Goal: Task Accomplishment & Management: Use online tool/utility

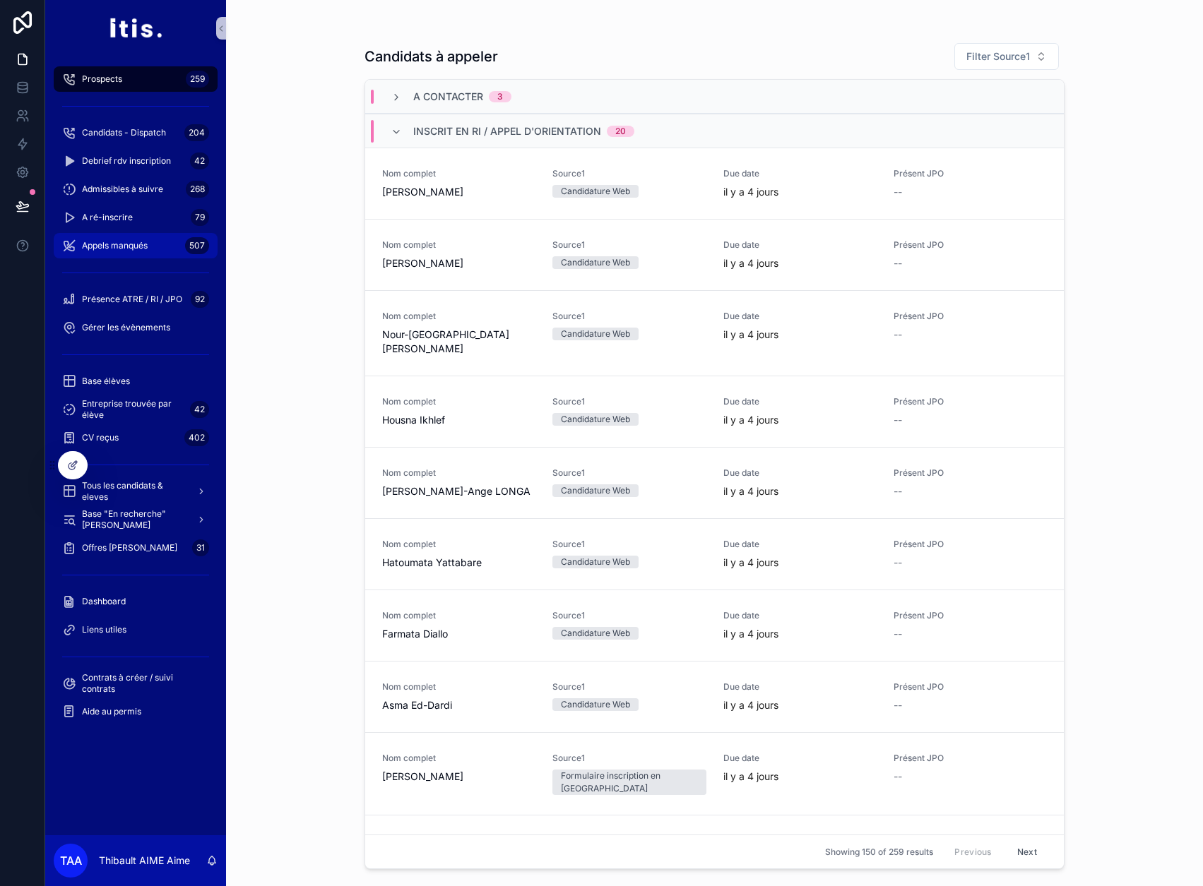
click at [126, 241] on span "Appels manqués" at bounding box center [115, 245] width 66 height 11
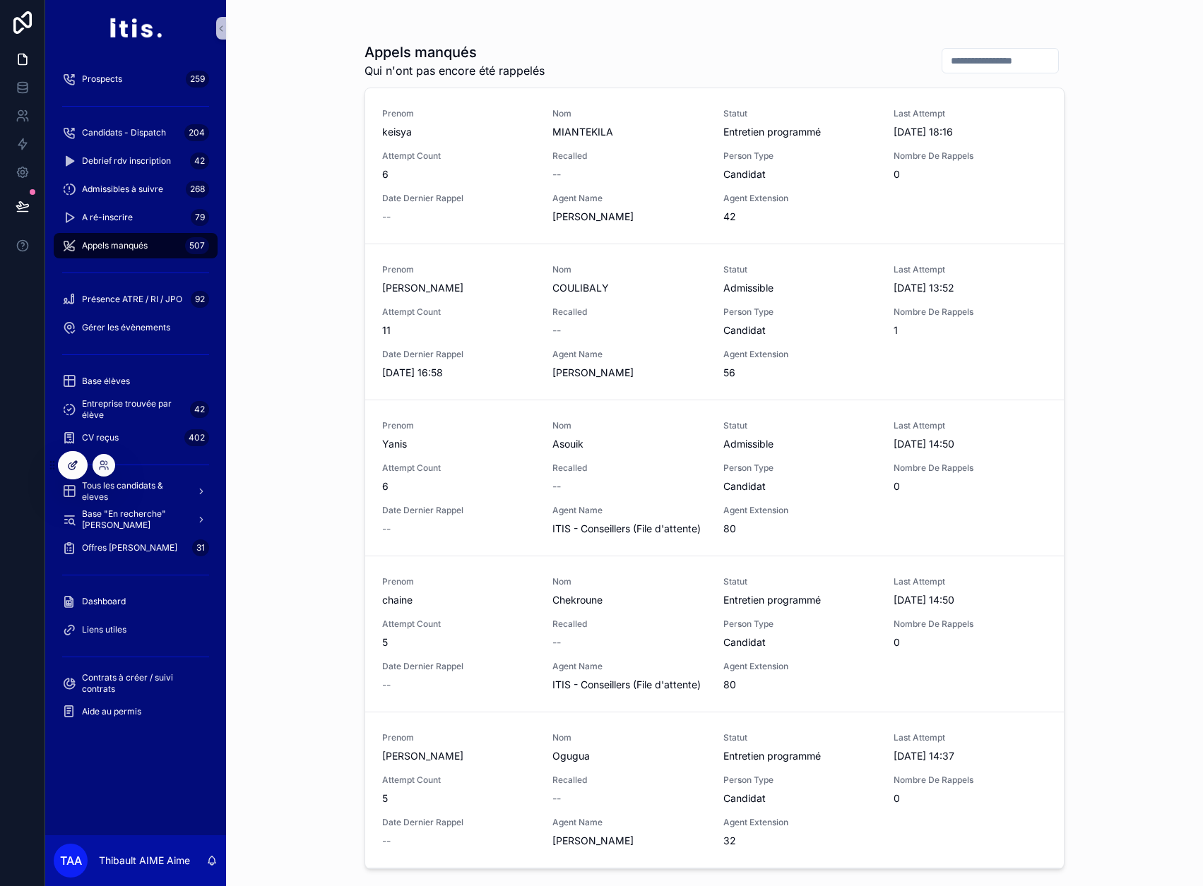
click at [83, 463] on div at bounding box center [73, 465] width 28 height 27
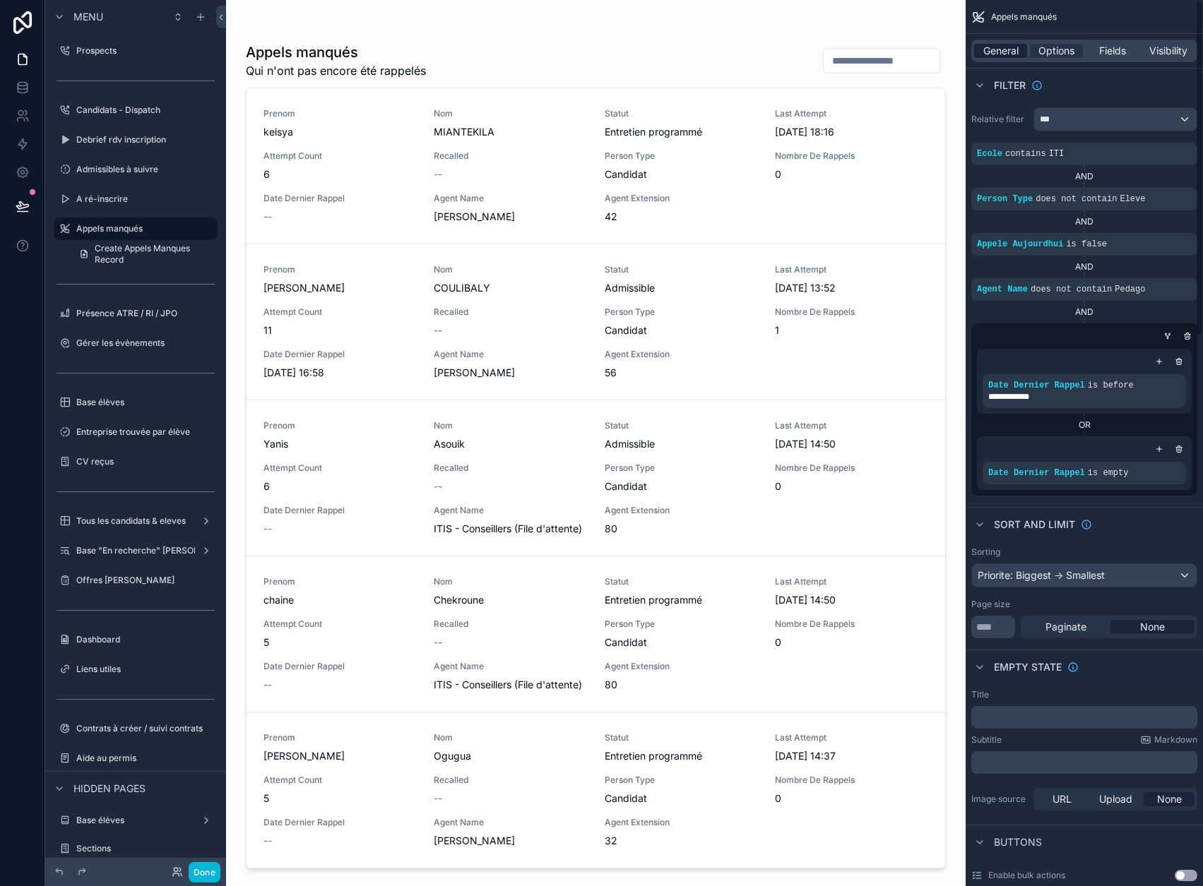
click at [1007, 53] on span "General" at bounding box center [1000, 51] width 35 height 14
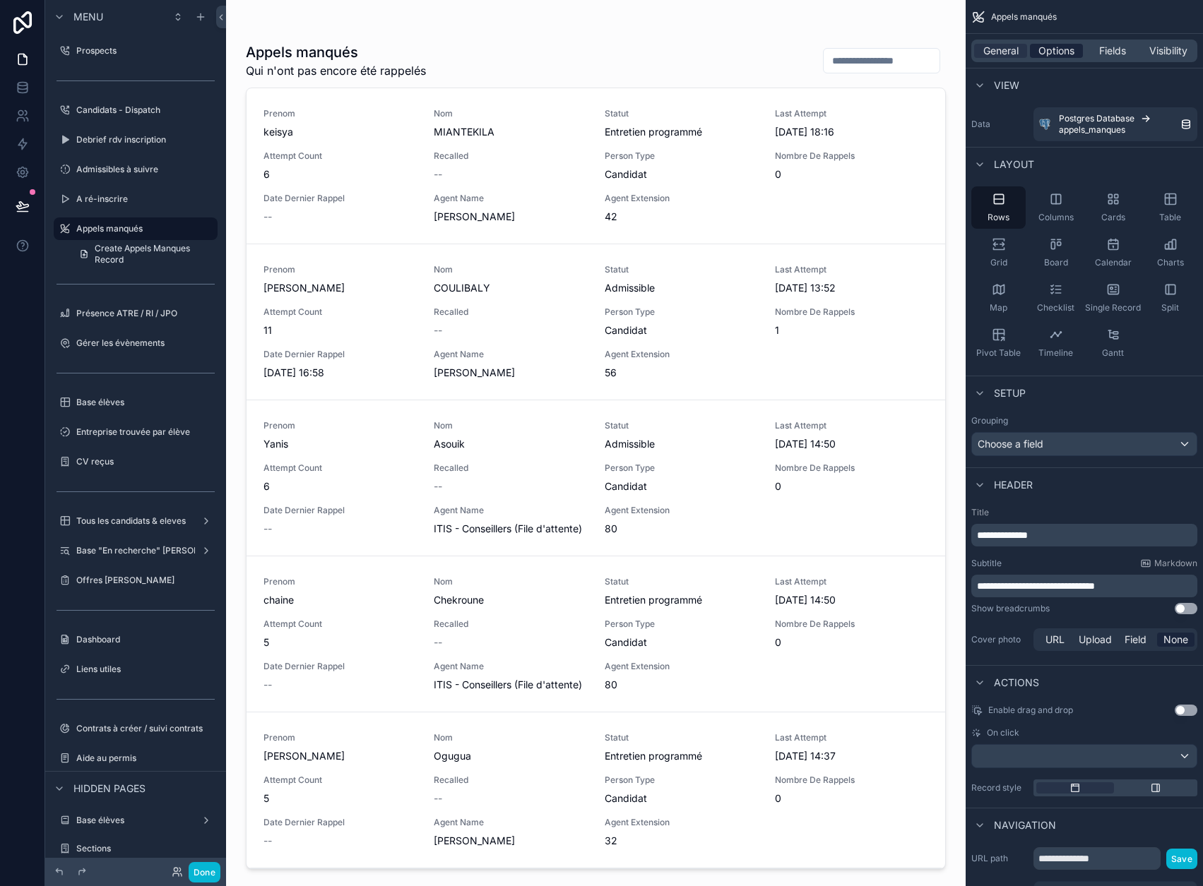
click at [1065, 46] on span "Options" at bounding box center [1056, 51] width 36 height 14
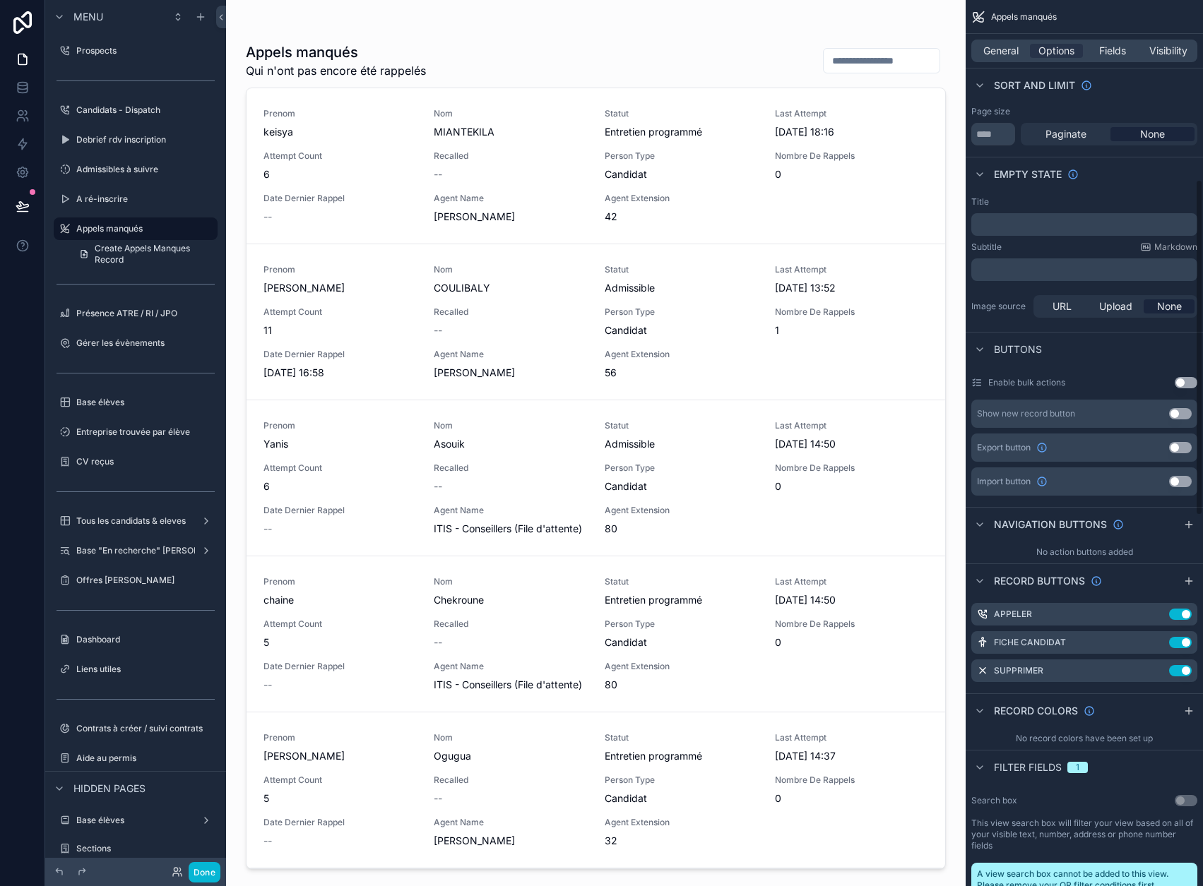
scroll to position [494, 0]
click at [1163, 669] on icon "scrollable content" at bounding box center [1157, 669] width 11 height 11
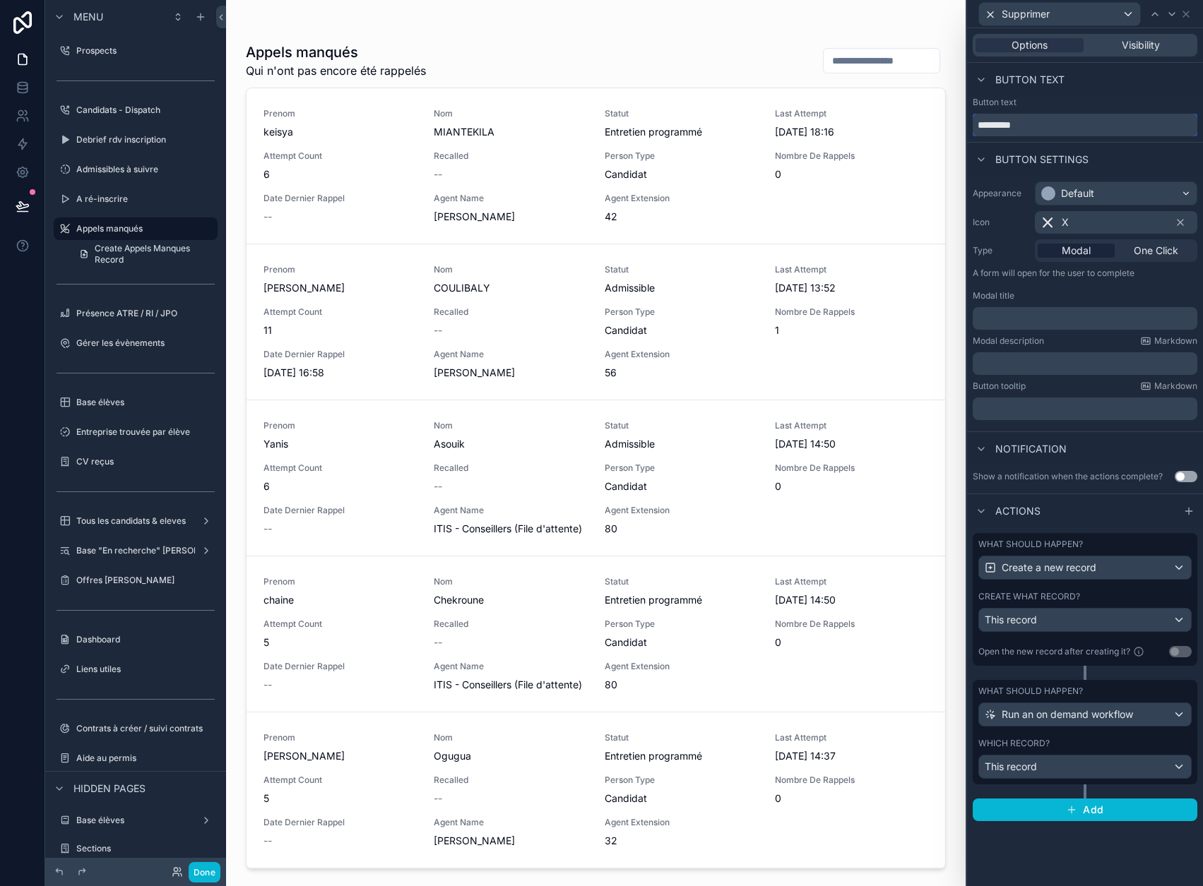
drag, startPoint x: 1070, startPoint y: 129, endPoint x: 986, endPoint y: 124, distance: 83.4
click at [986, 124] on input "*********" at bounding box center [1084, 125] width 225 height 23
type input "**********"
click at [1099, 551] on div "What should happen? Create a new record" at bounding box center [1084, 559] width 213 height 41
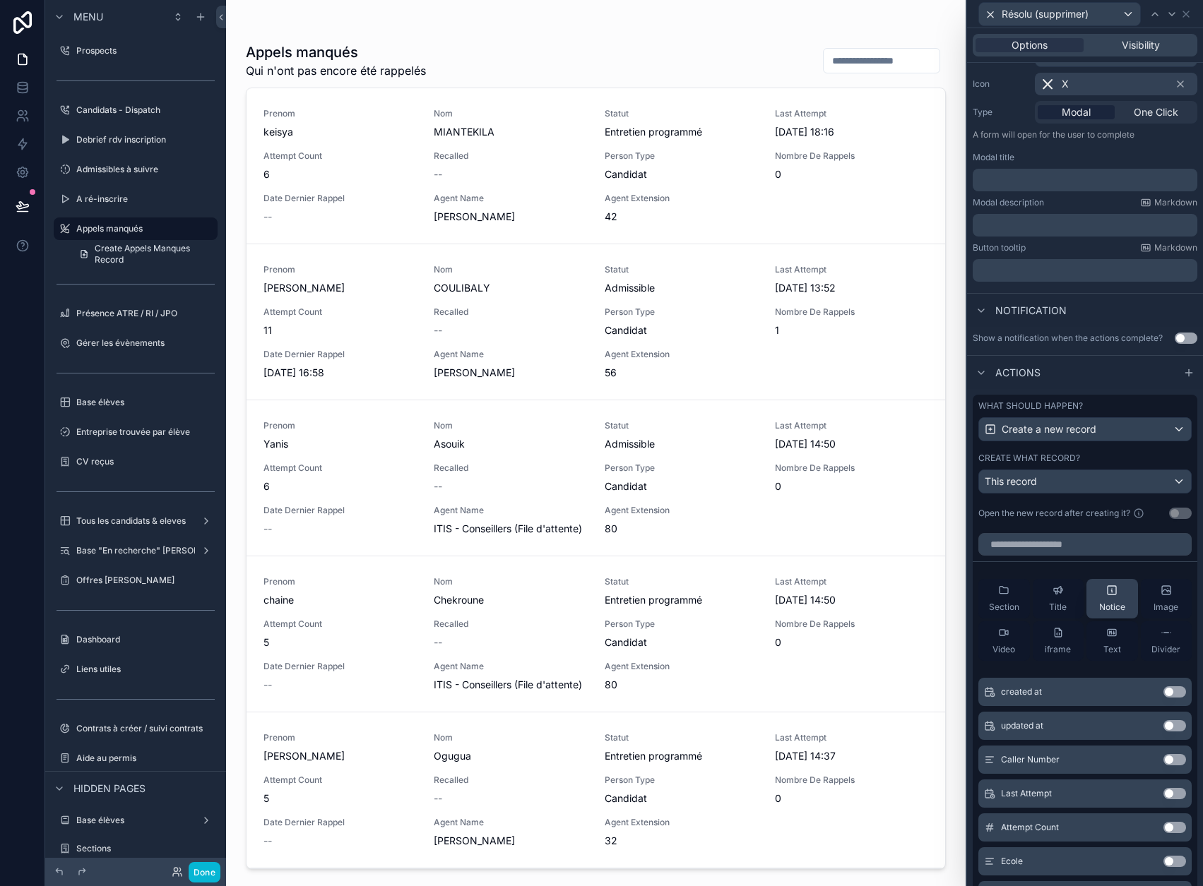
scroll to position [141, 0]
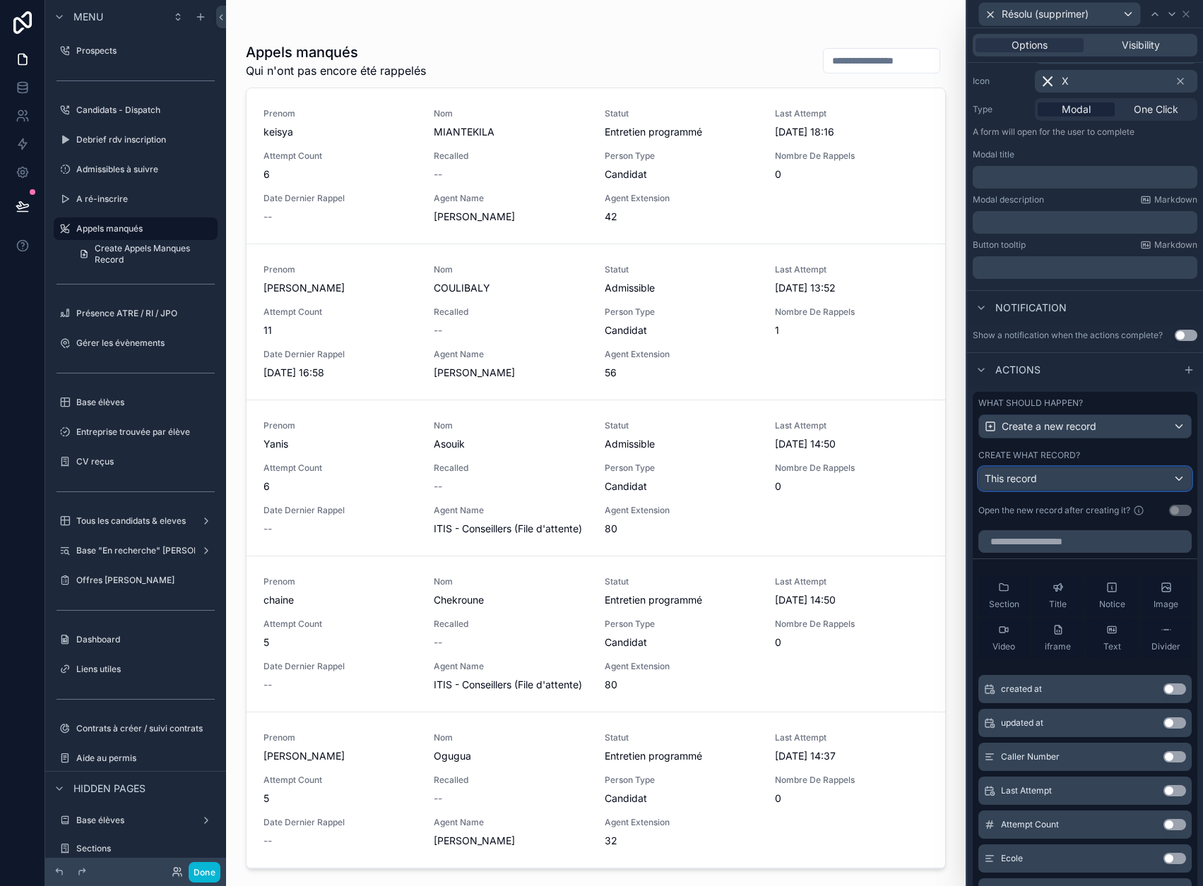
click at [1117, 482] on div "This record" at bounding box center [1085, 478] width 212 height 23
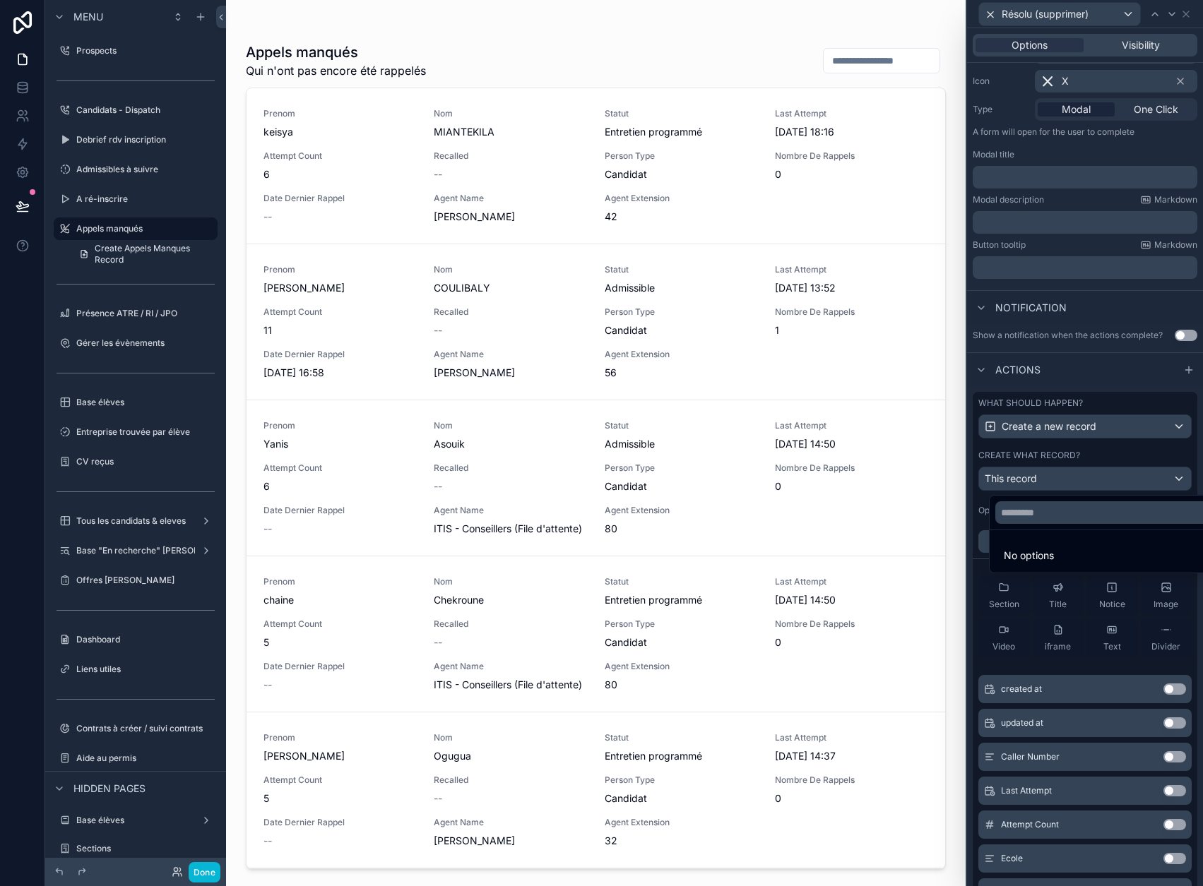
click at [1117, 457] on div at bounding box center [1085, 443] width 236 height 886
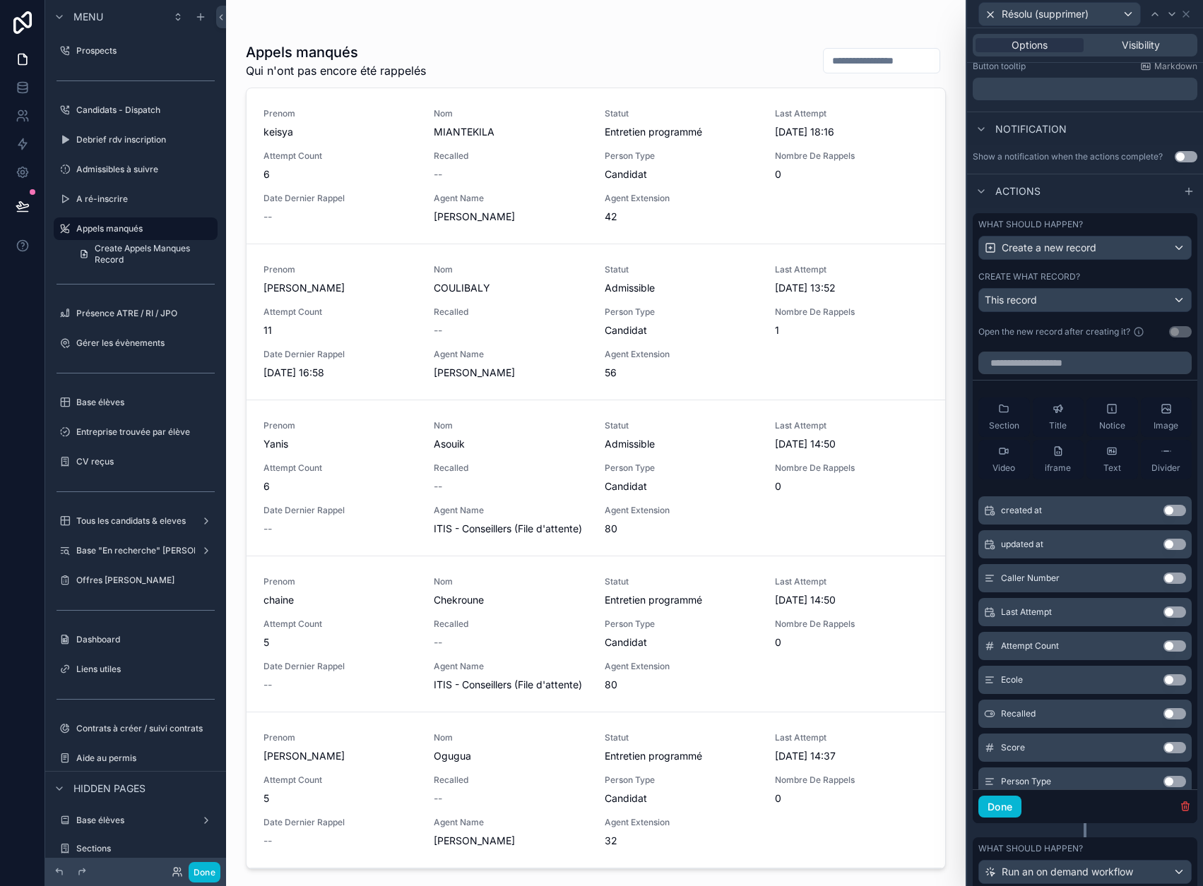
scroll to position [412, 0]
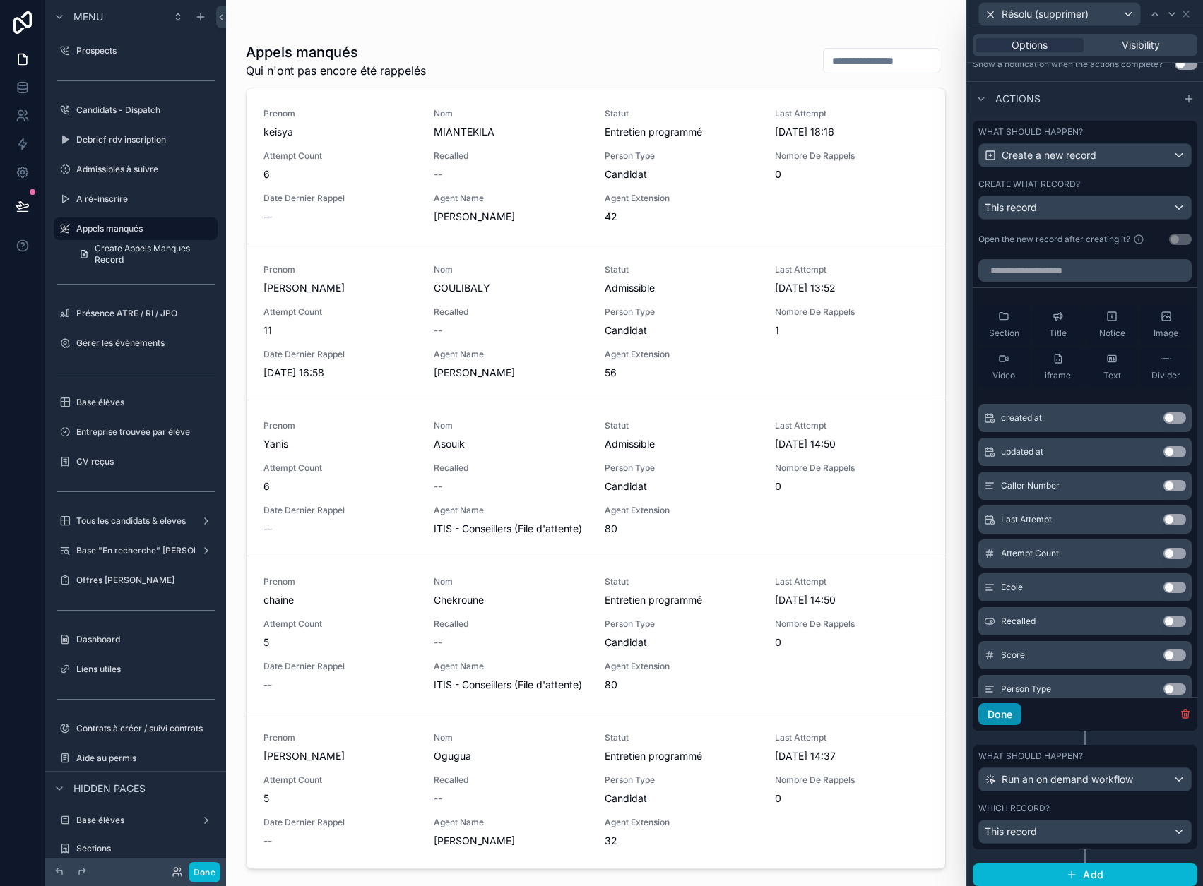
click at [1021, 715] on button "Done" at bounding box center [999, 714] width 43 height 23
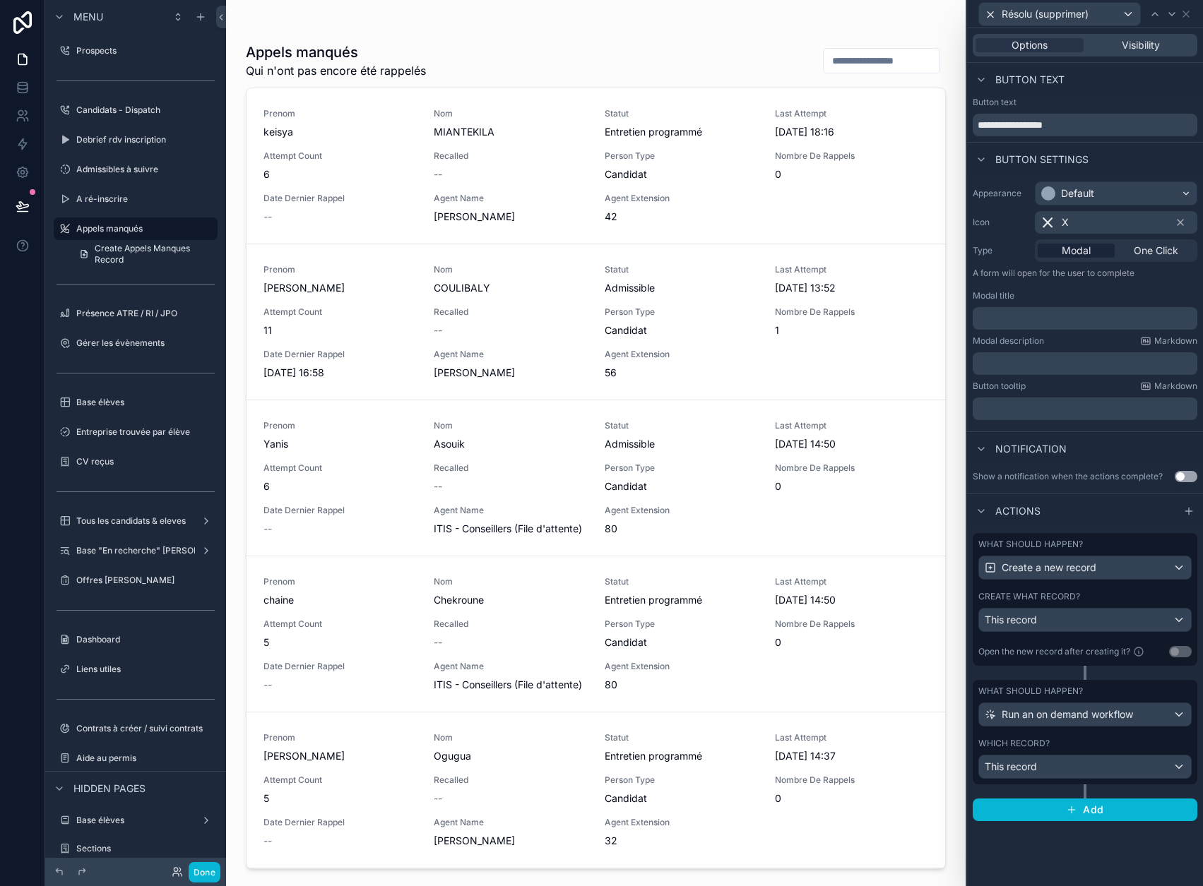
click at [1118, 691] on div "What should happen?" at bounding box center [1084, 691] width 213 height 11
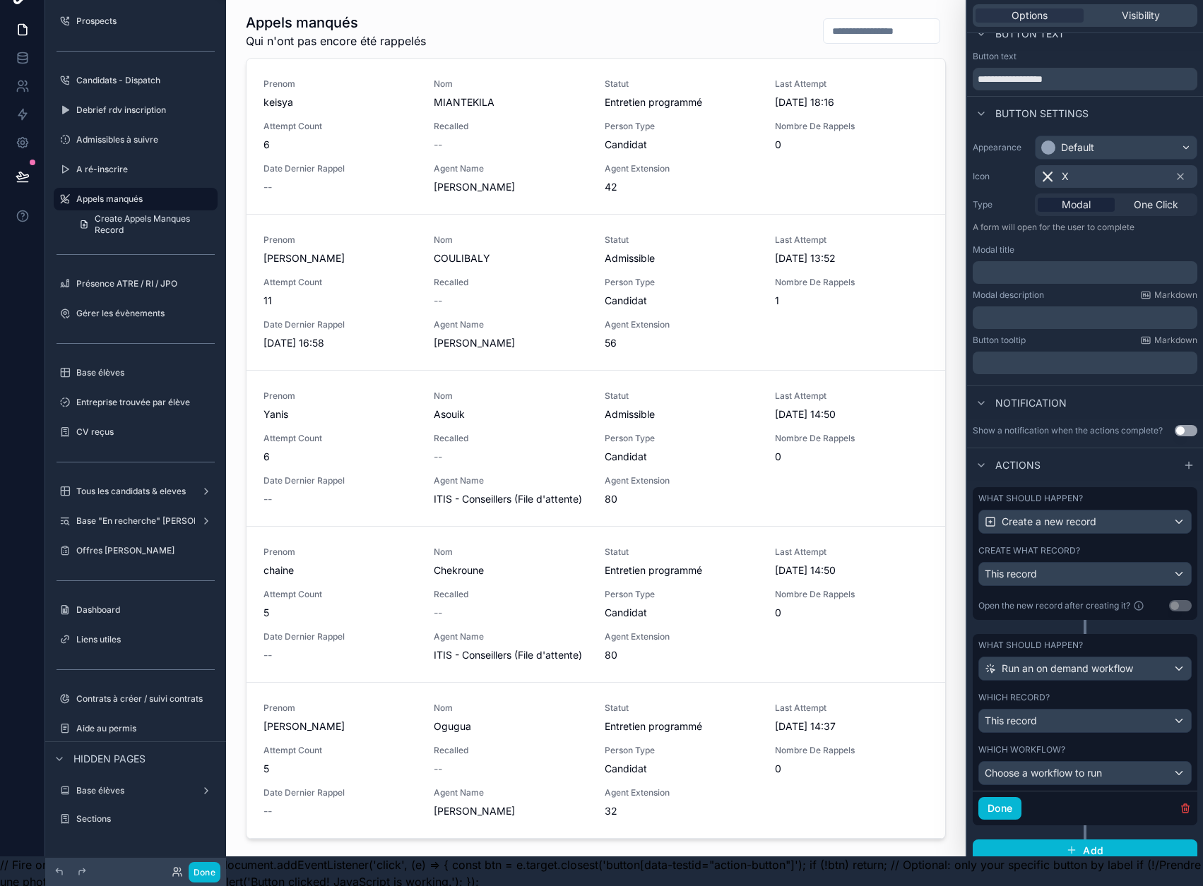
scroll to position [44, 0]
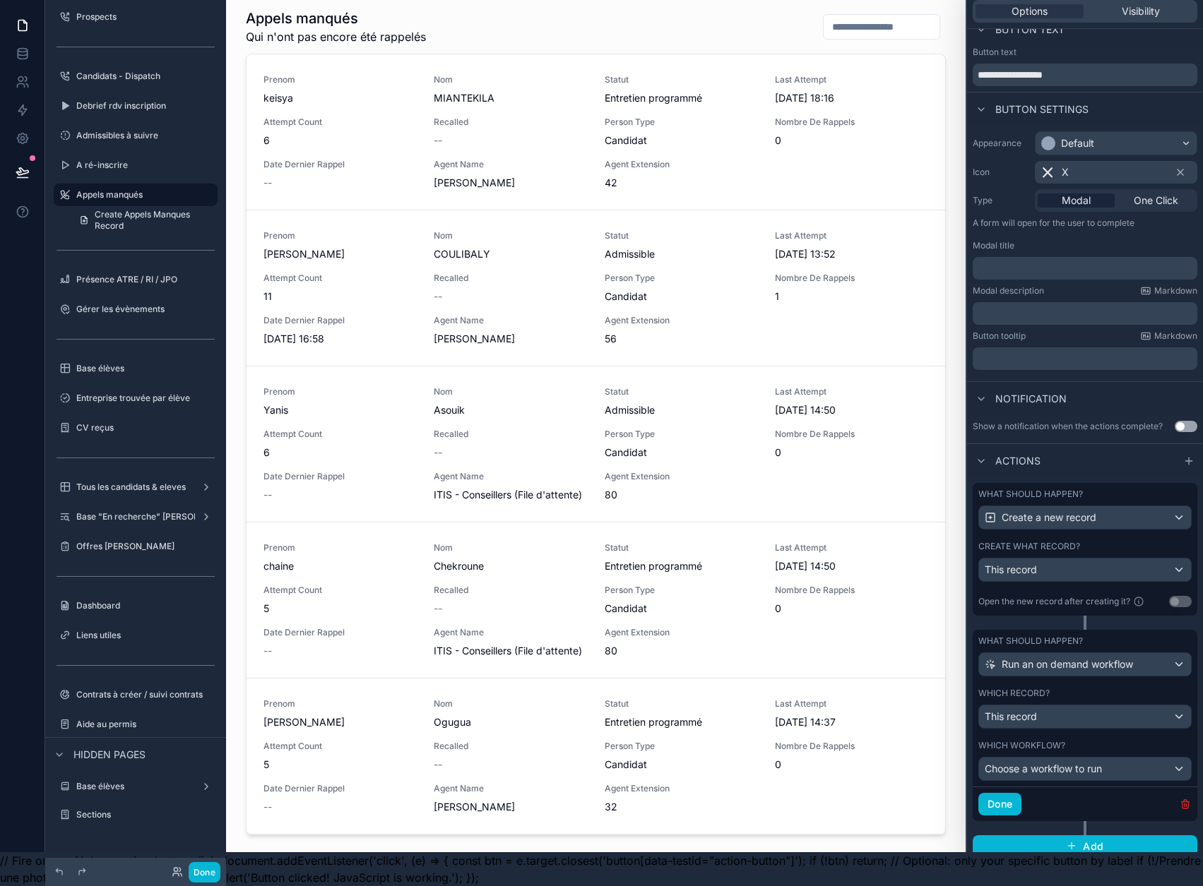
click at [1185, 800] on icon "button" at bounding box center [1184, 801] width 3 height 2
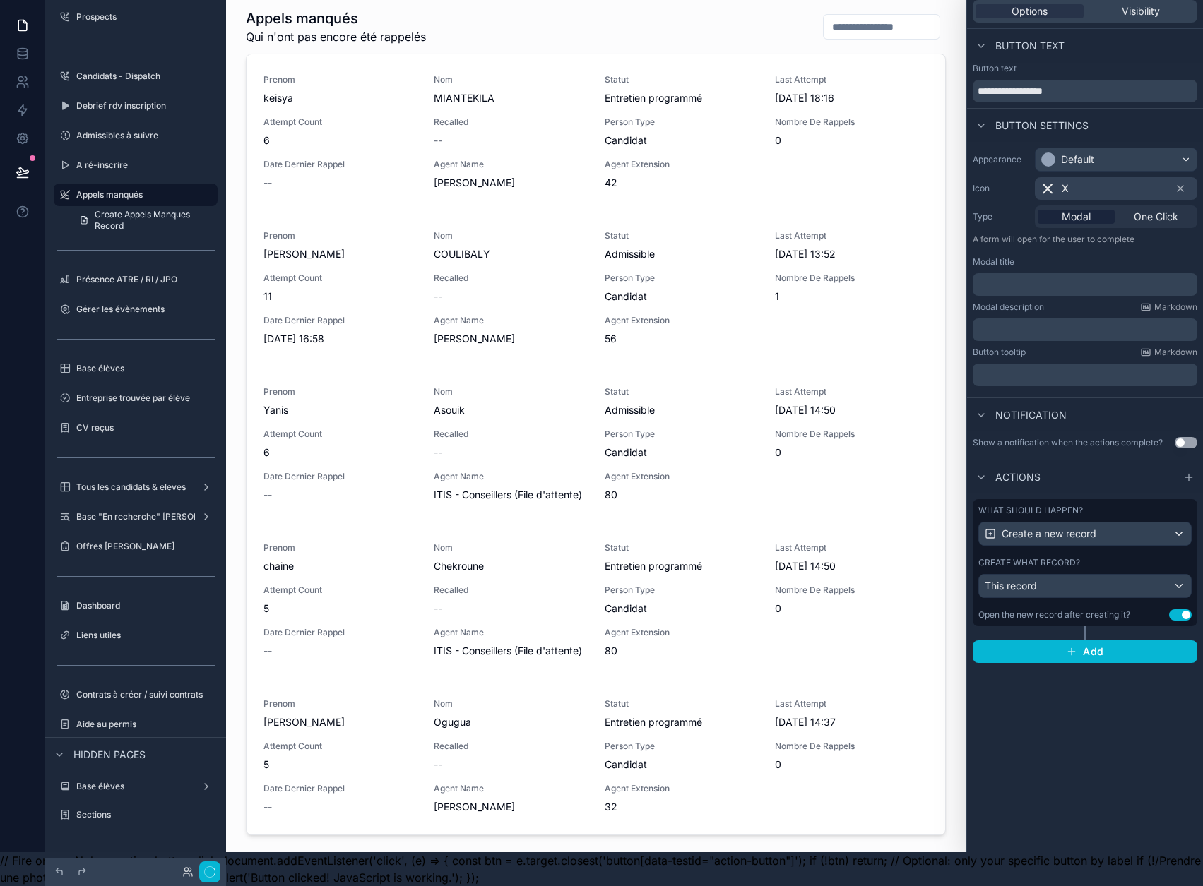
scroll to position [0, 0]
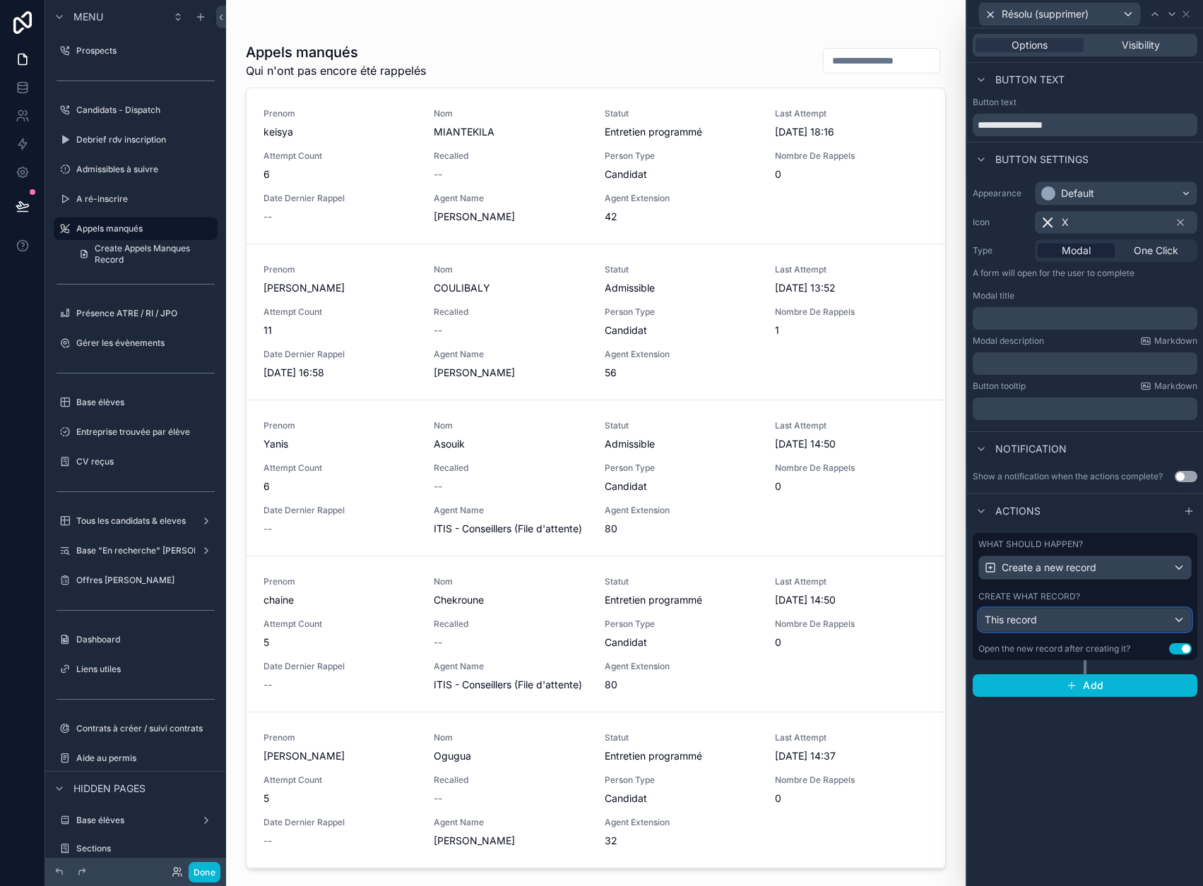
click at [1088, 629] on div "This record" at bounding box center [1085, 620] width 212 height 23
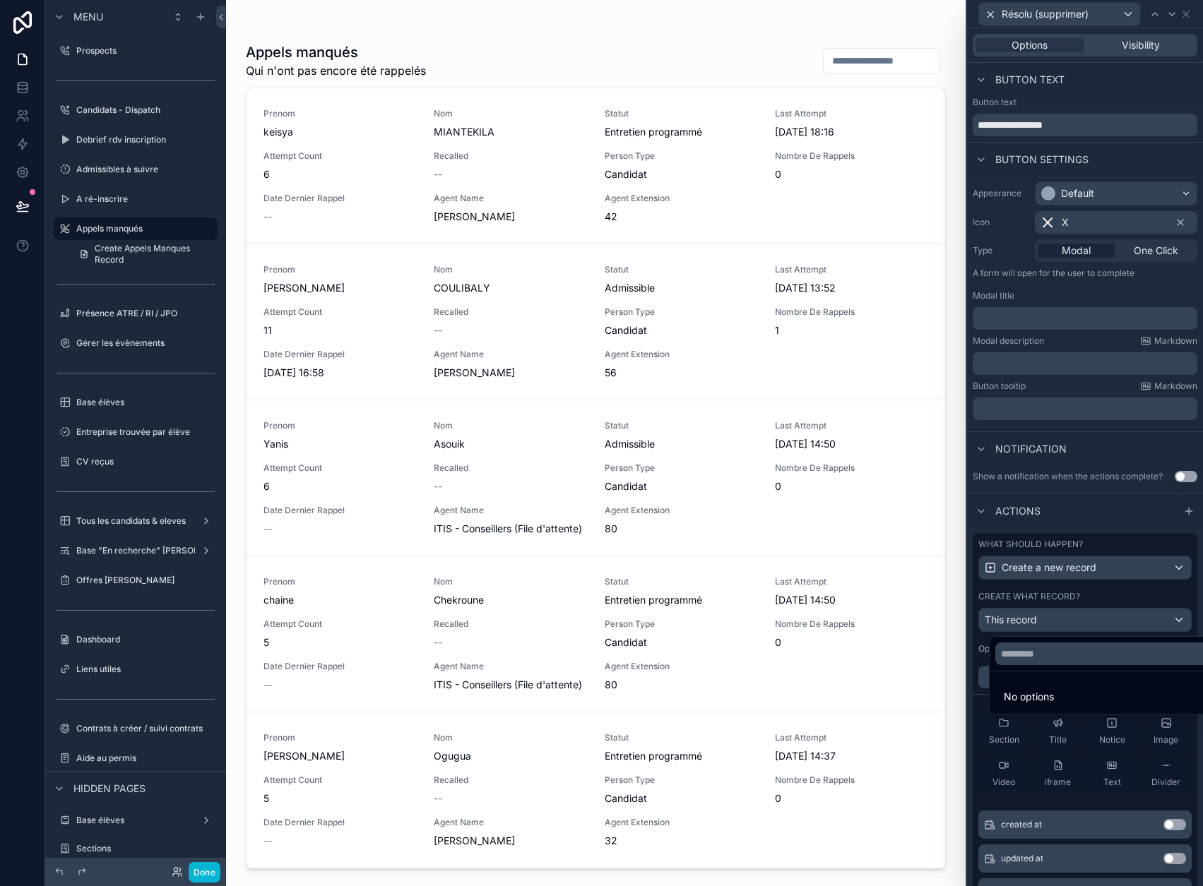
click at [1099, 620] on div at bounding box center [1085, 443] width 236 height 886
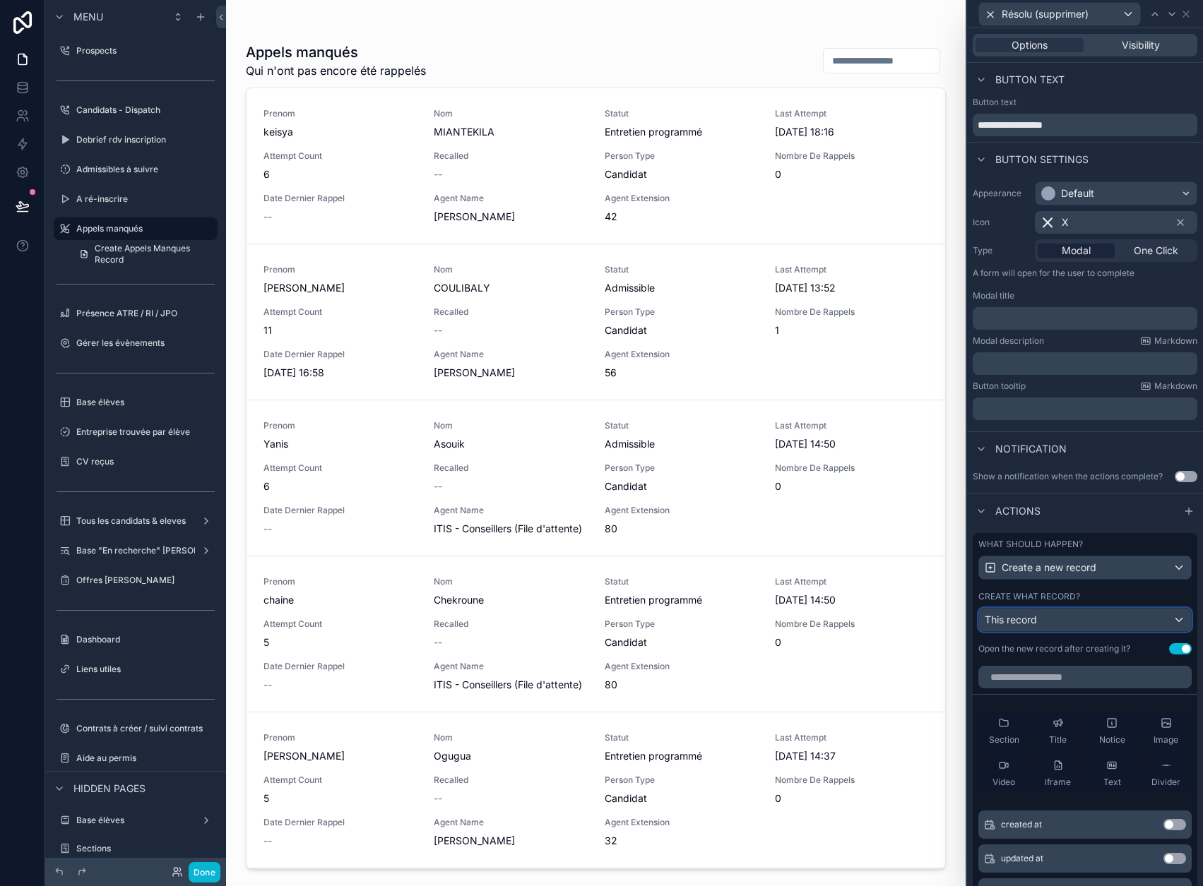
click at [1153, 611] on div "This record" at bounding box center [1085, 620] width 212 height 23
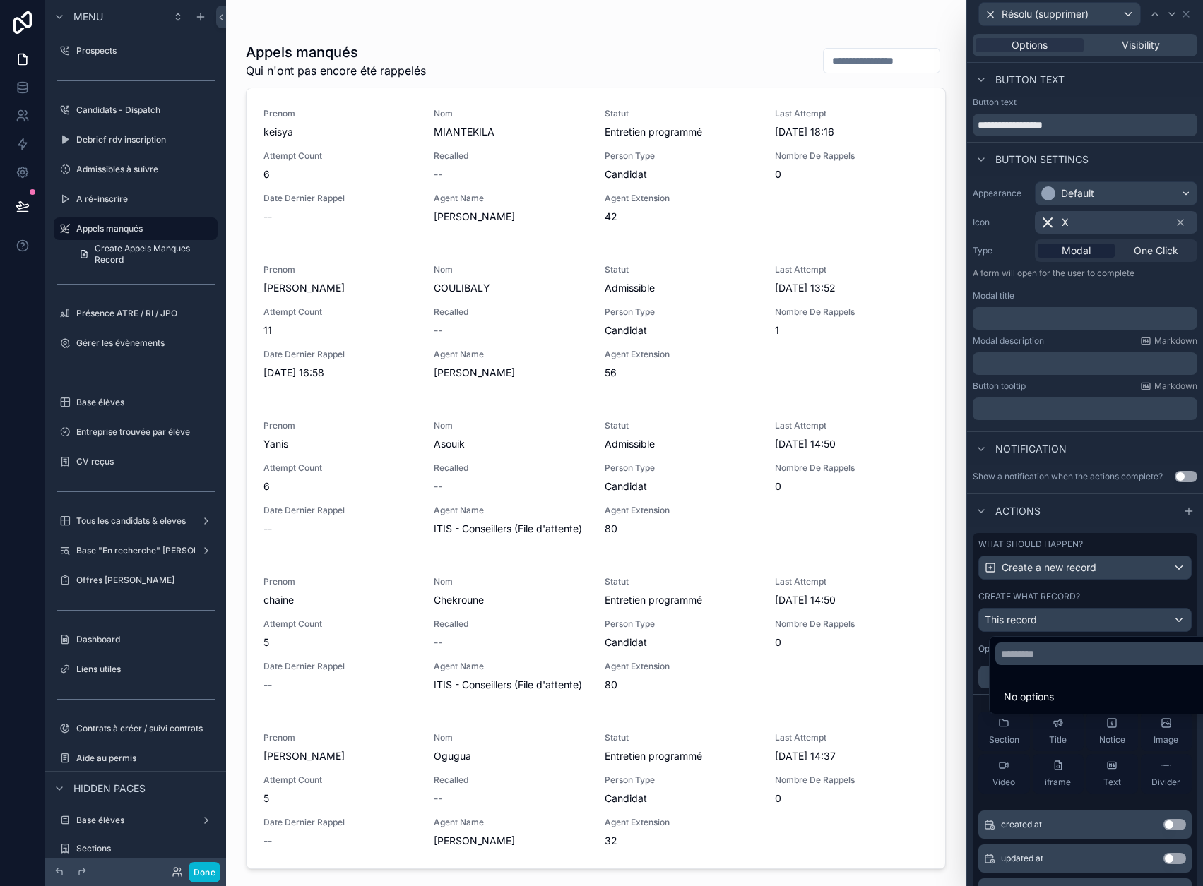
click at [1158, 599] on div at bounding box center [1085, 443] width 236 height 886
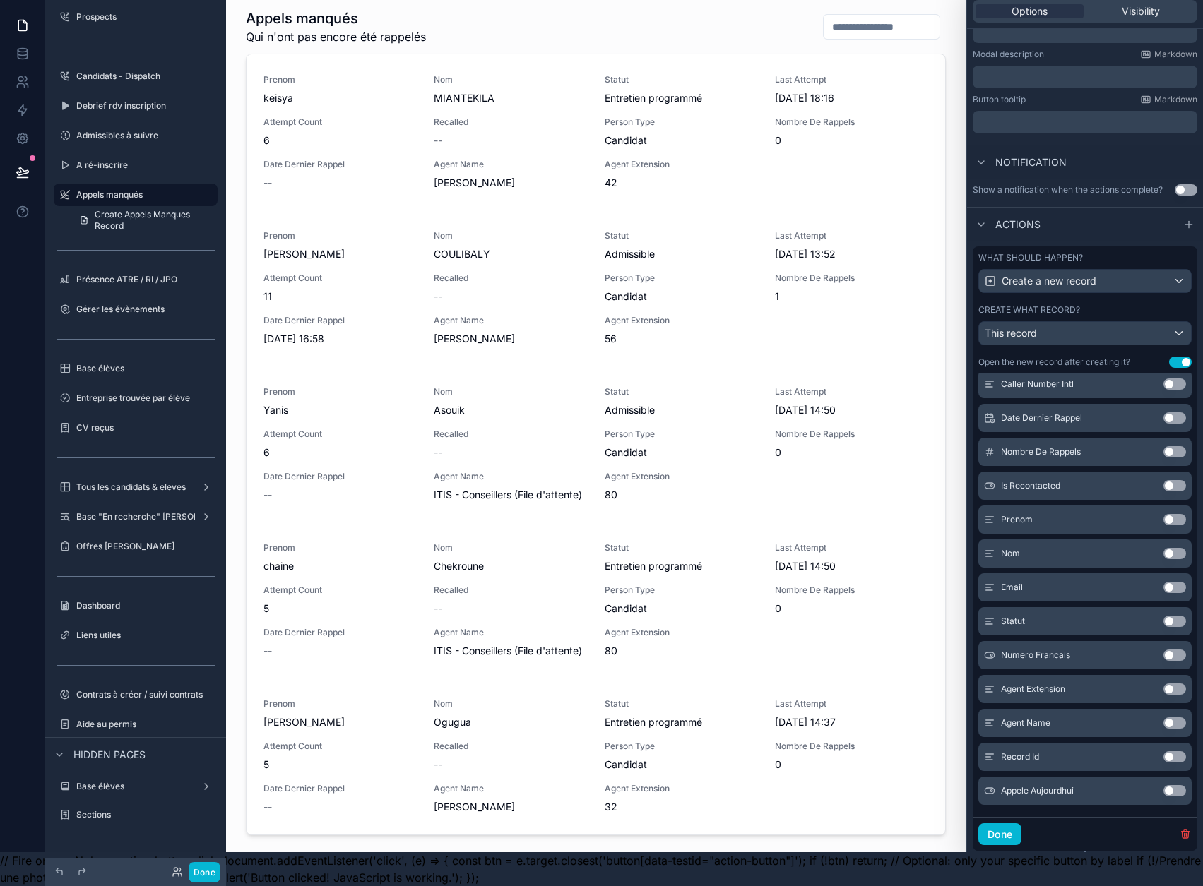
scroll to position [288, 0]
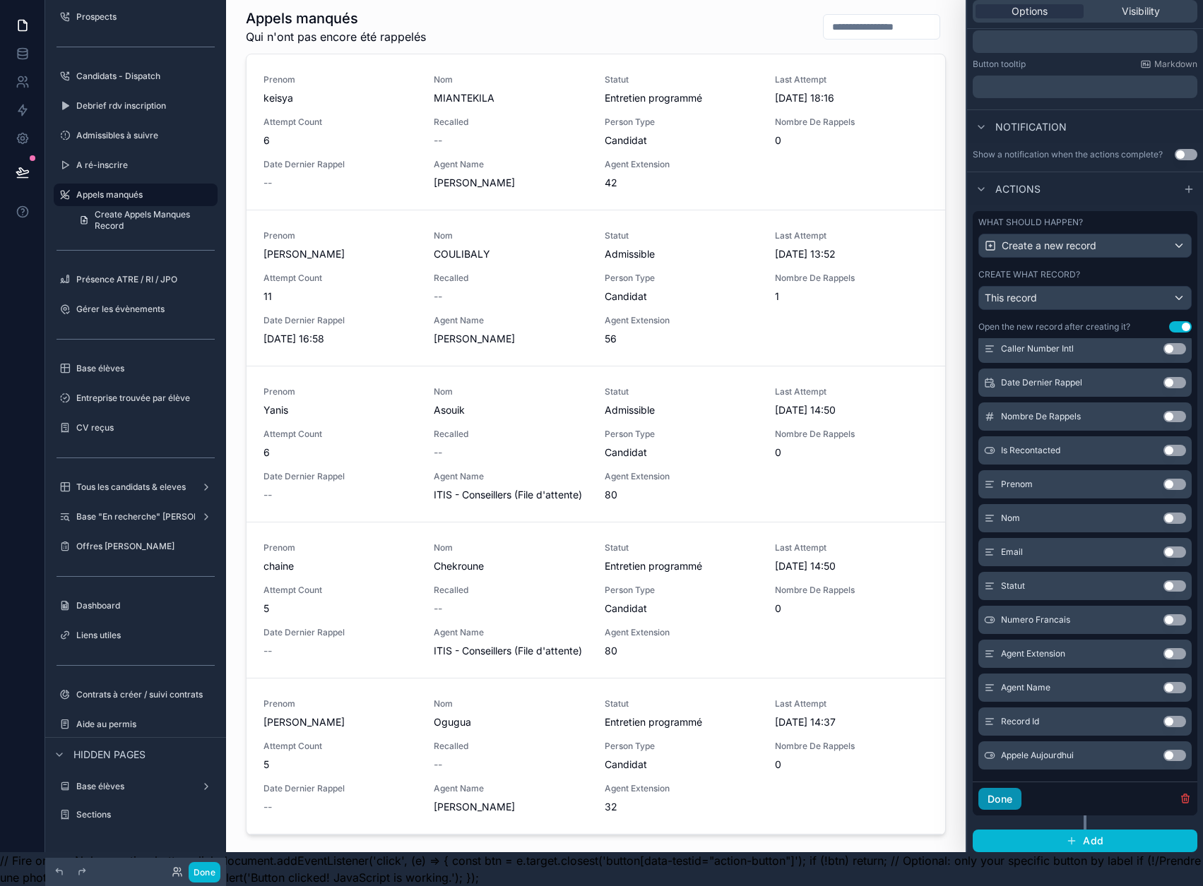
click at [1021, 800] on button "Done" at bounding box center [999, 799] width 43 height 23
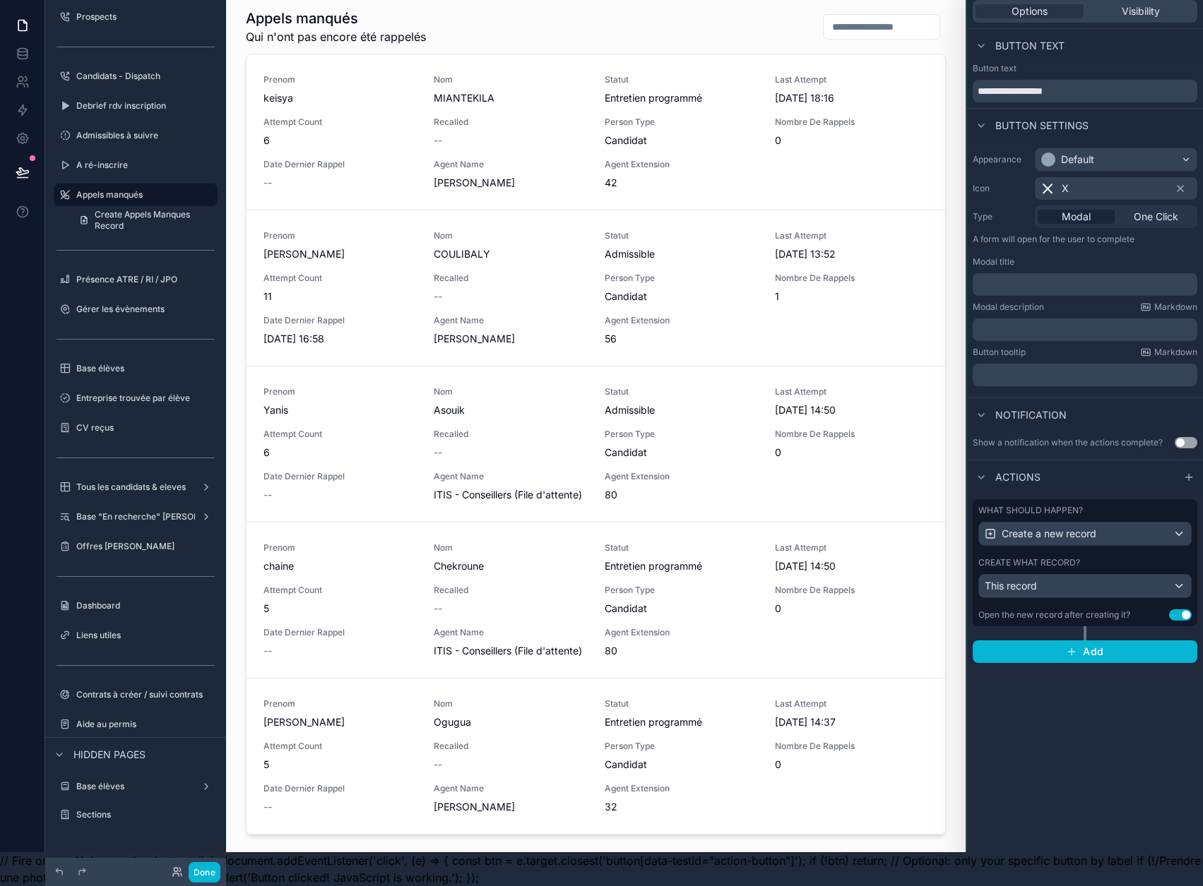
click at [1188, 609] on button "Use setting" at bounding box center [1180, 614] width 23 height 11
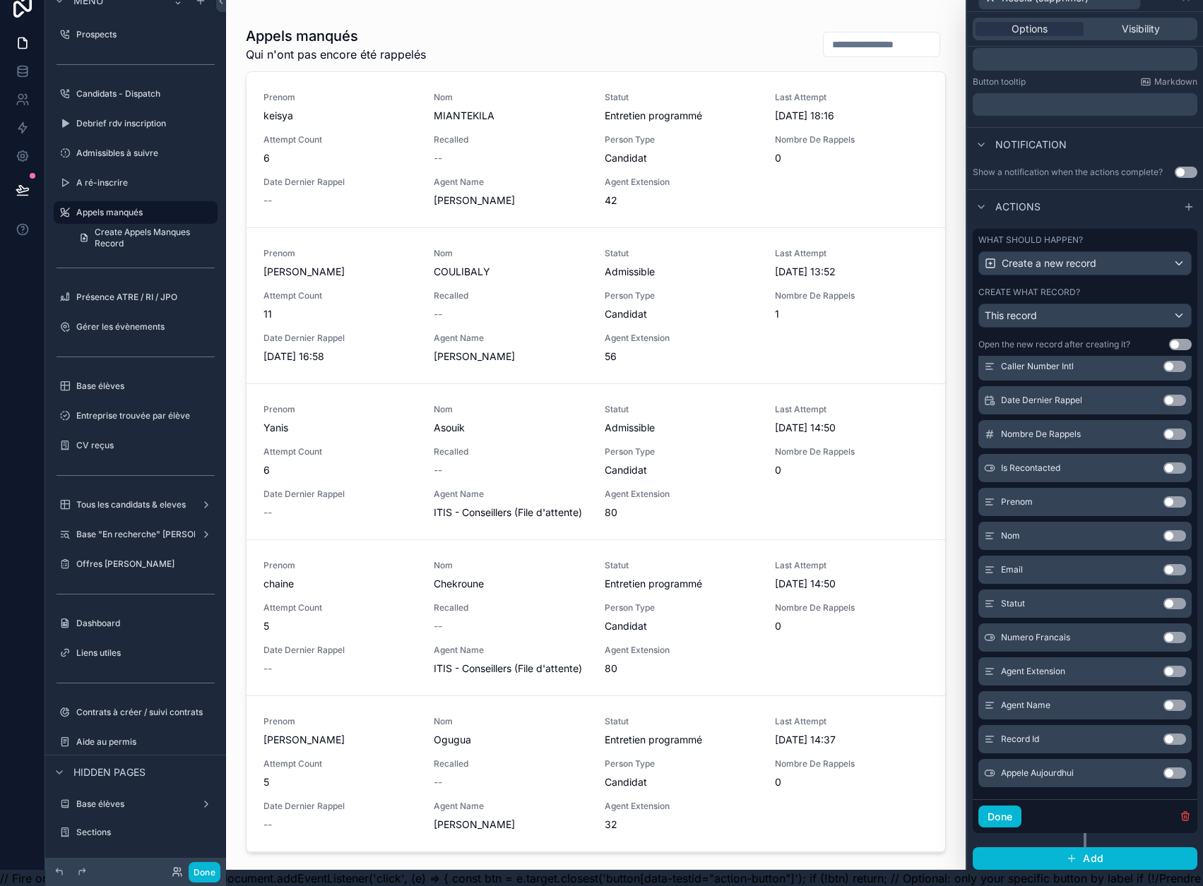
scroll to position [44, 0]
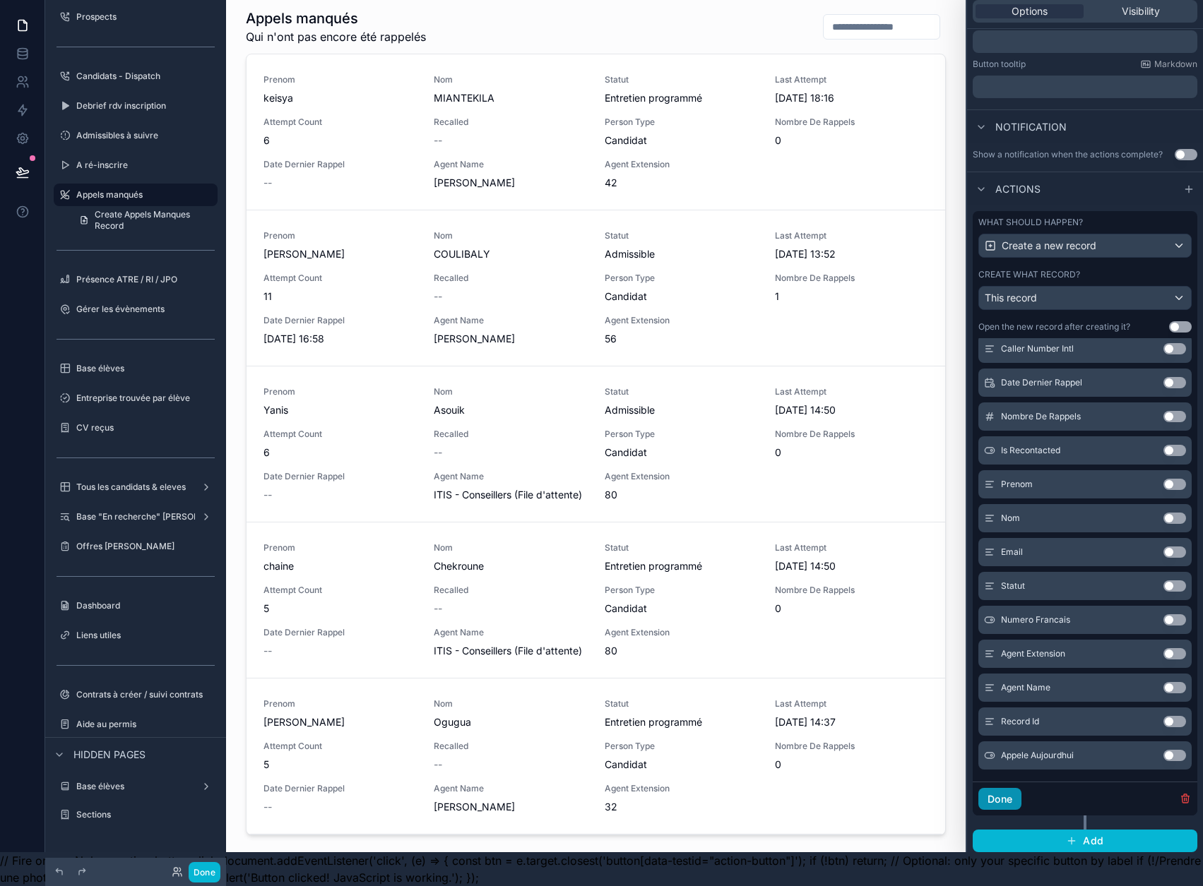
click at [1021, 794] on button "Done" at bounding box center [999, 799] width 43 height 23
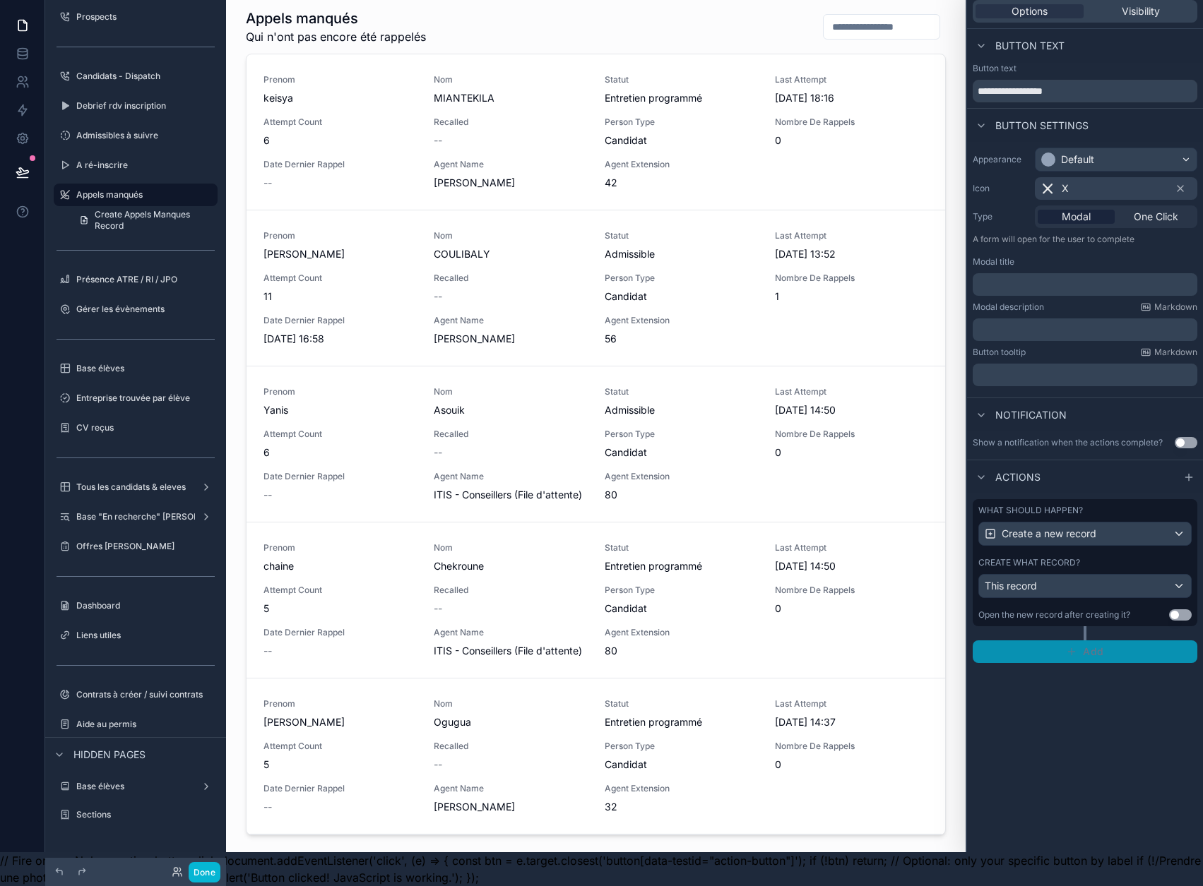
click at [1077, 646] on icon "button" at bounding box center [1071, 651] width 11 height 11
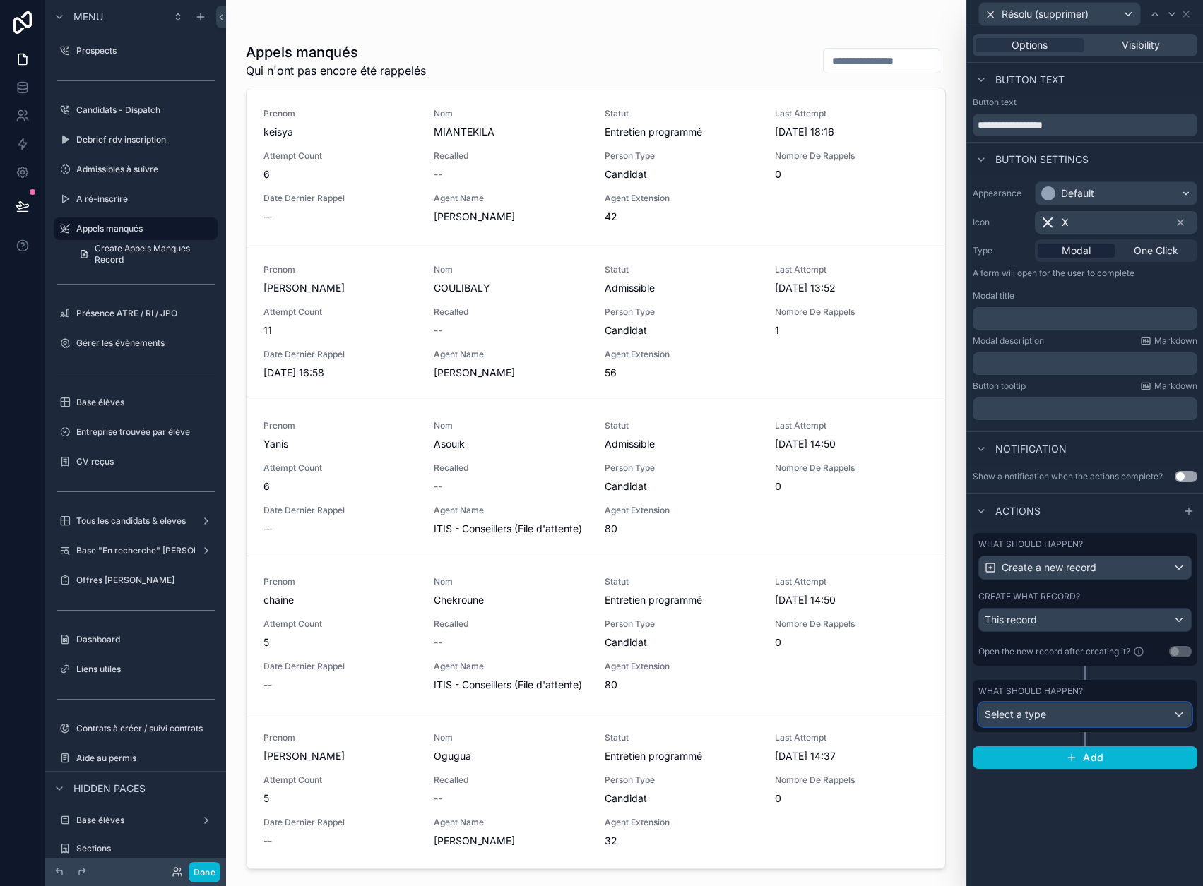
click at [1076, 705] on div "Select a type" at bounding box center [1085, 714] width 212 height 23
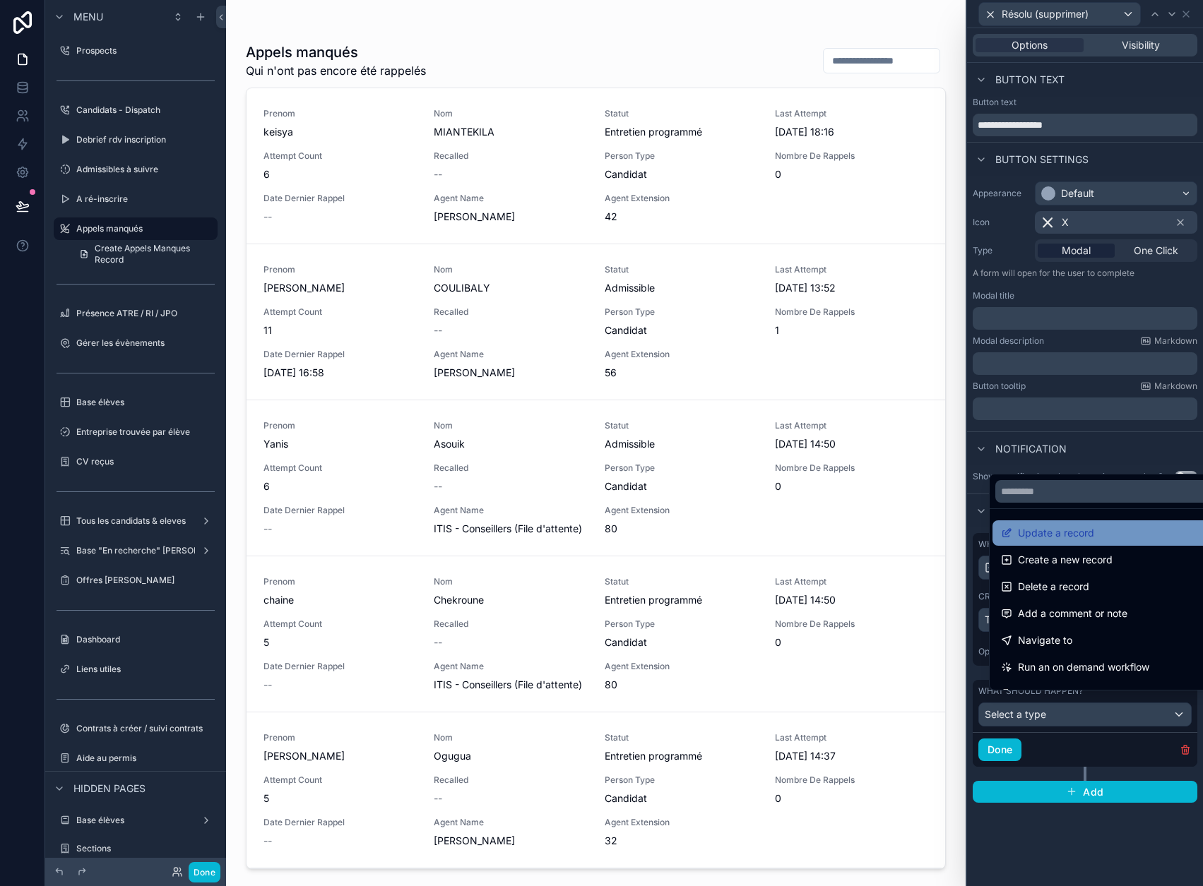
click at [1081, 542] on span "Update a record" at bounding box center [1056, 533] width 76 height 17
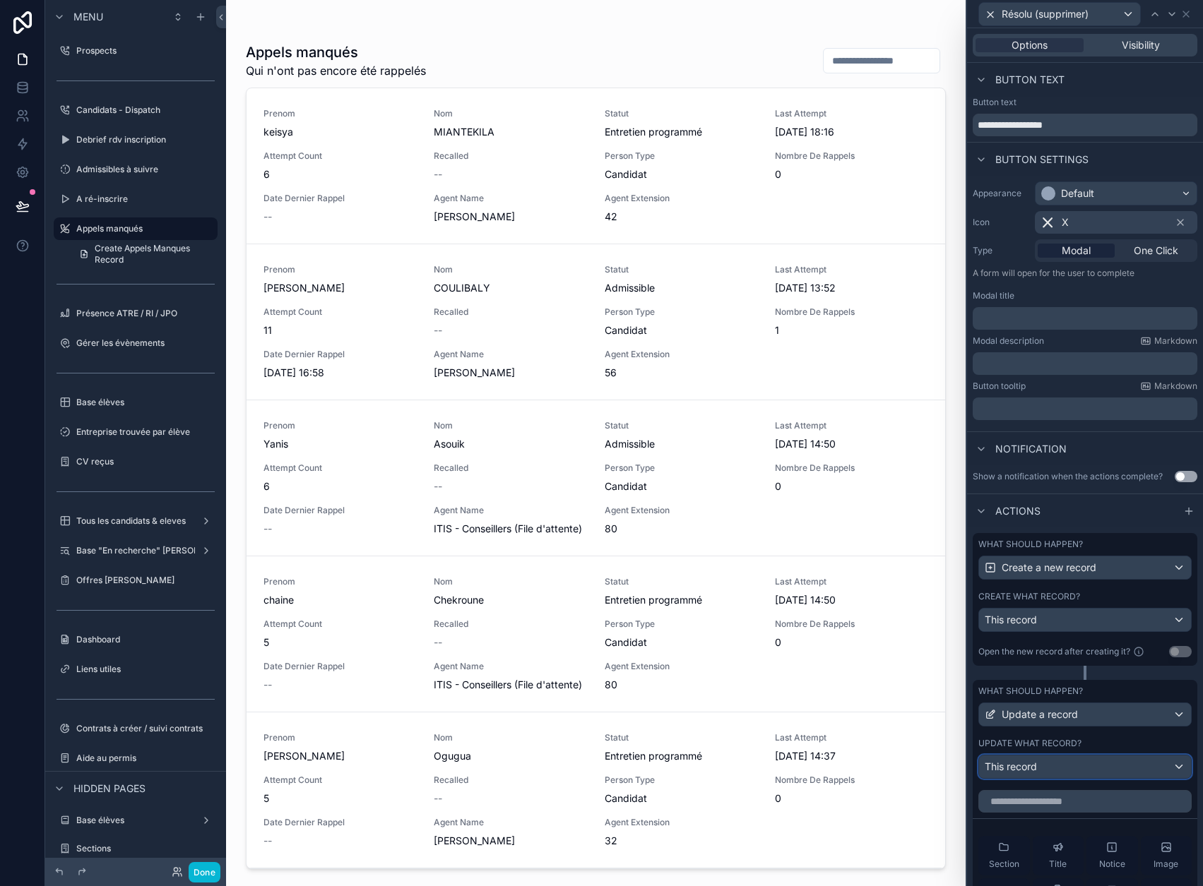
click at [1075, 774] on div "This record" at bounding box center [1085, 767] width 212 height 23
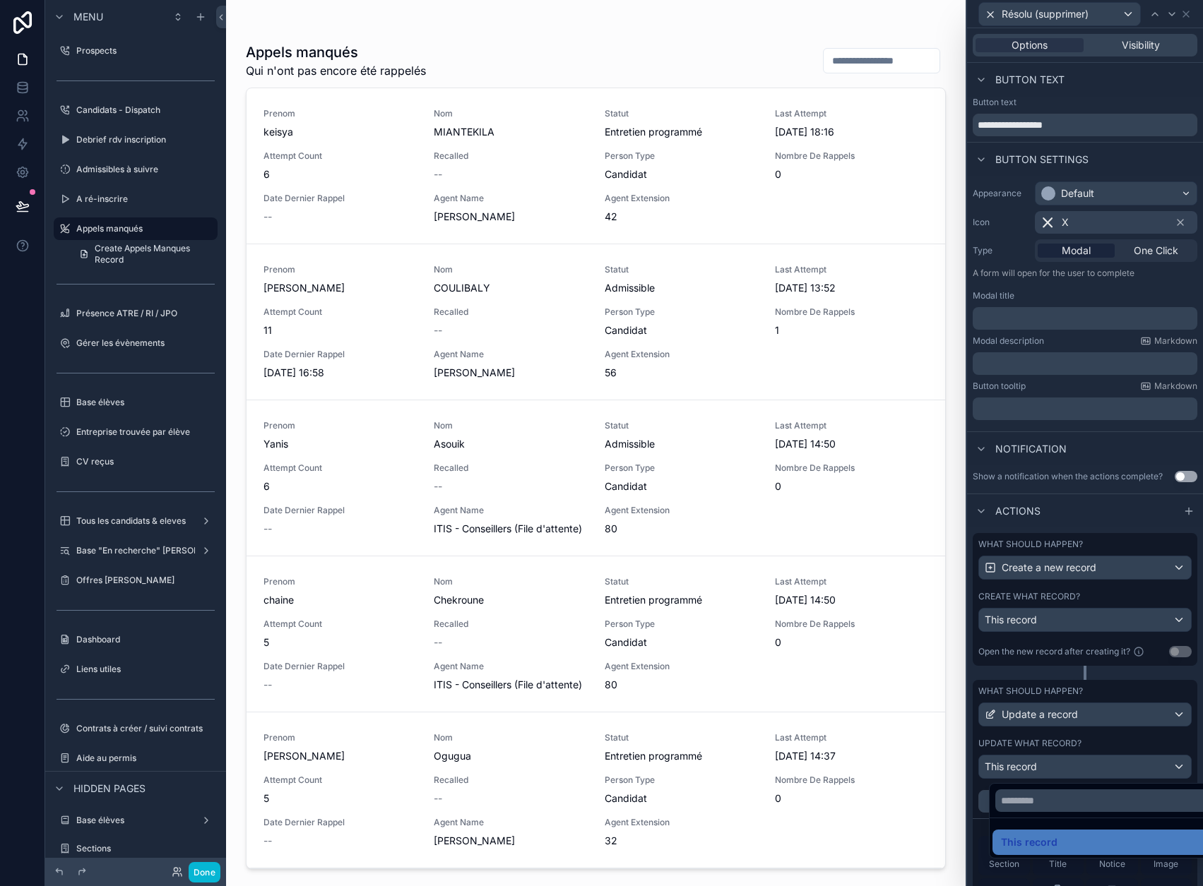
click at [1092, 745] on div at bounding box center [1085, 443] width 236 height 886
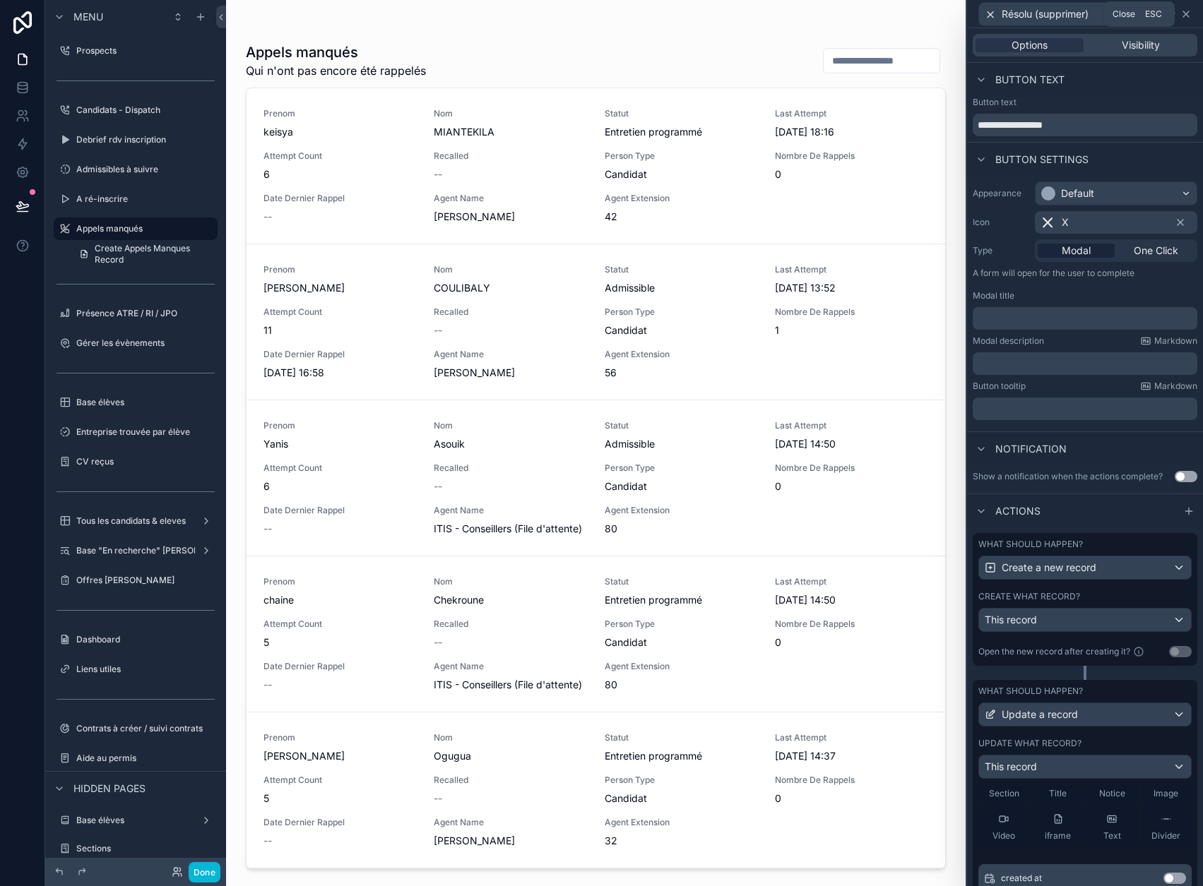
click at [1191, 16] on icon at bounding box center [1185, 13] width 11 height 11
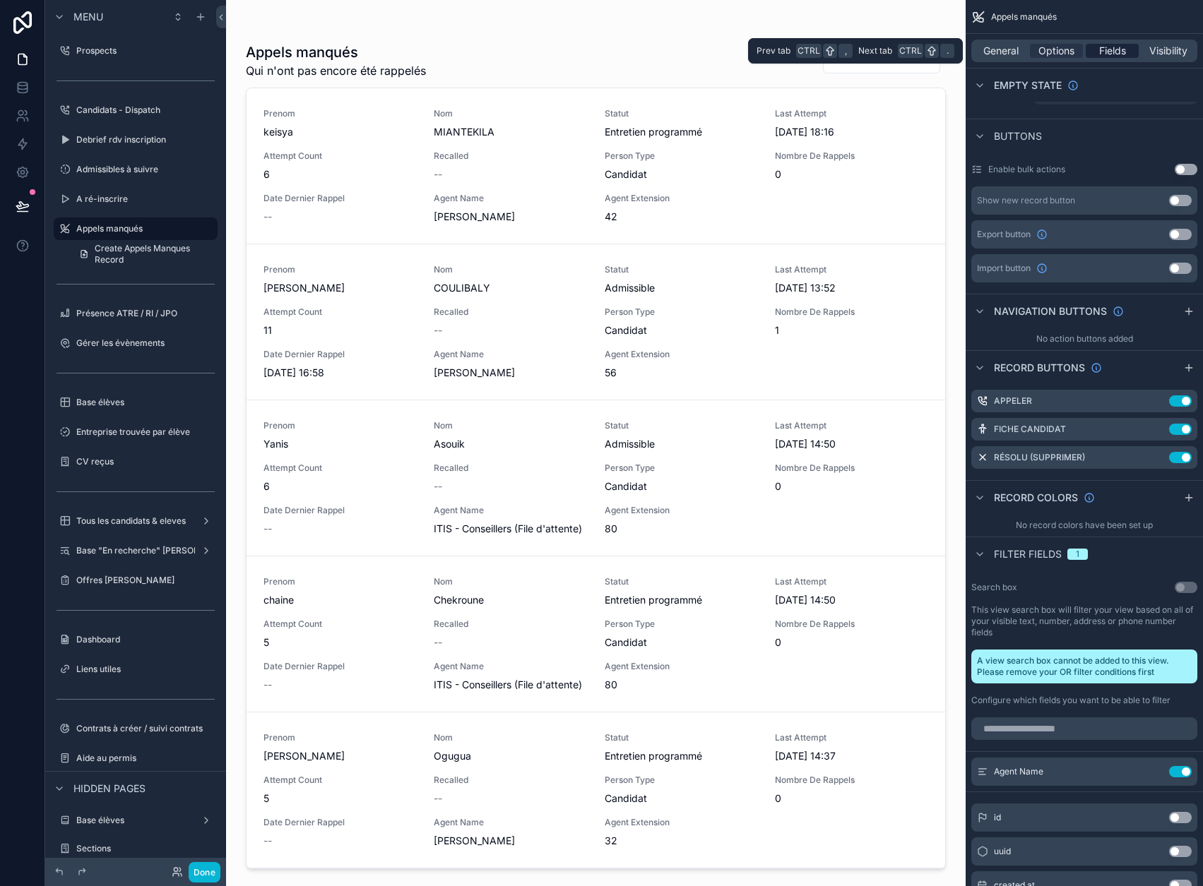
click at [1108, 47] on span "Fields" at bounding box center [1112, 51] width 27 height 14
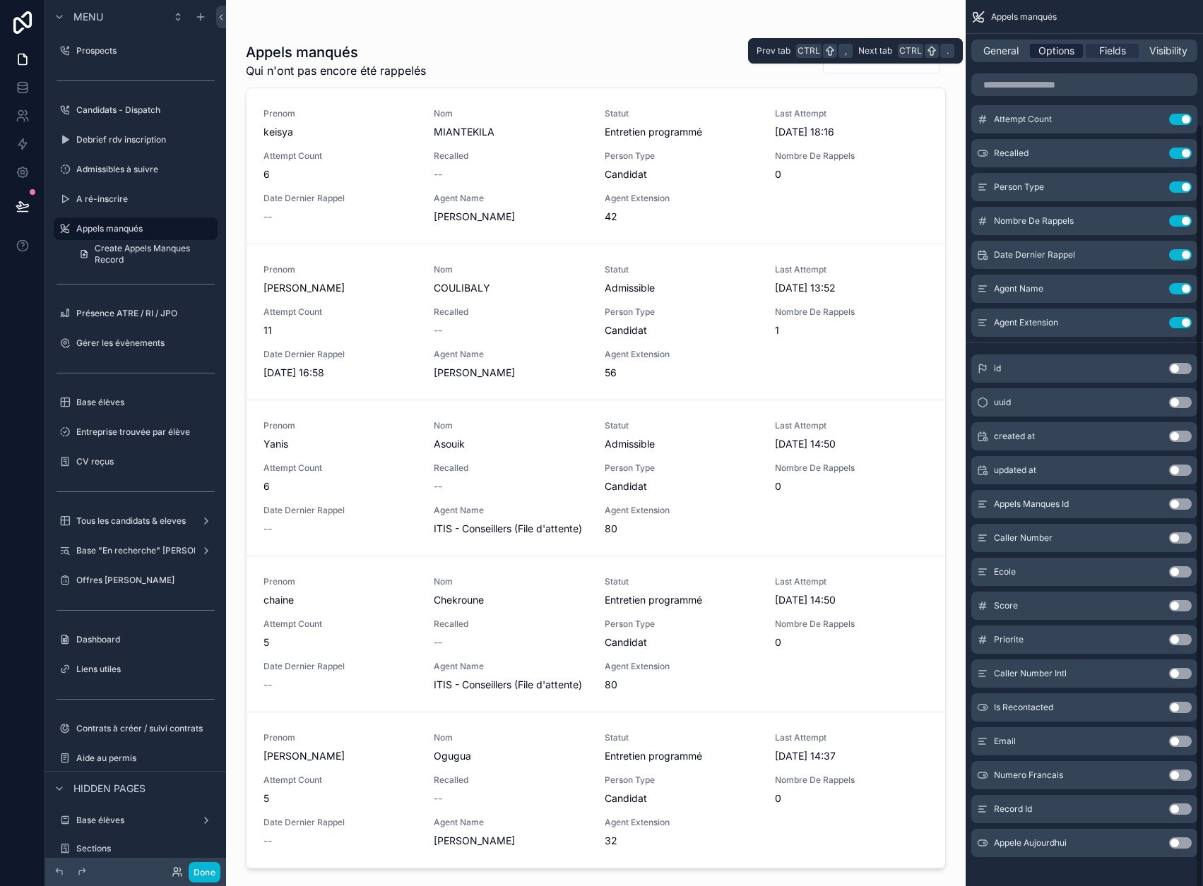
click at [1058, 49] on span "Options" at bounding box center [1056, 51] width 36 height 14
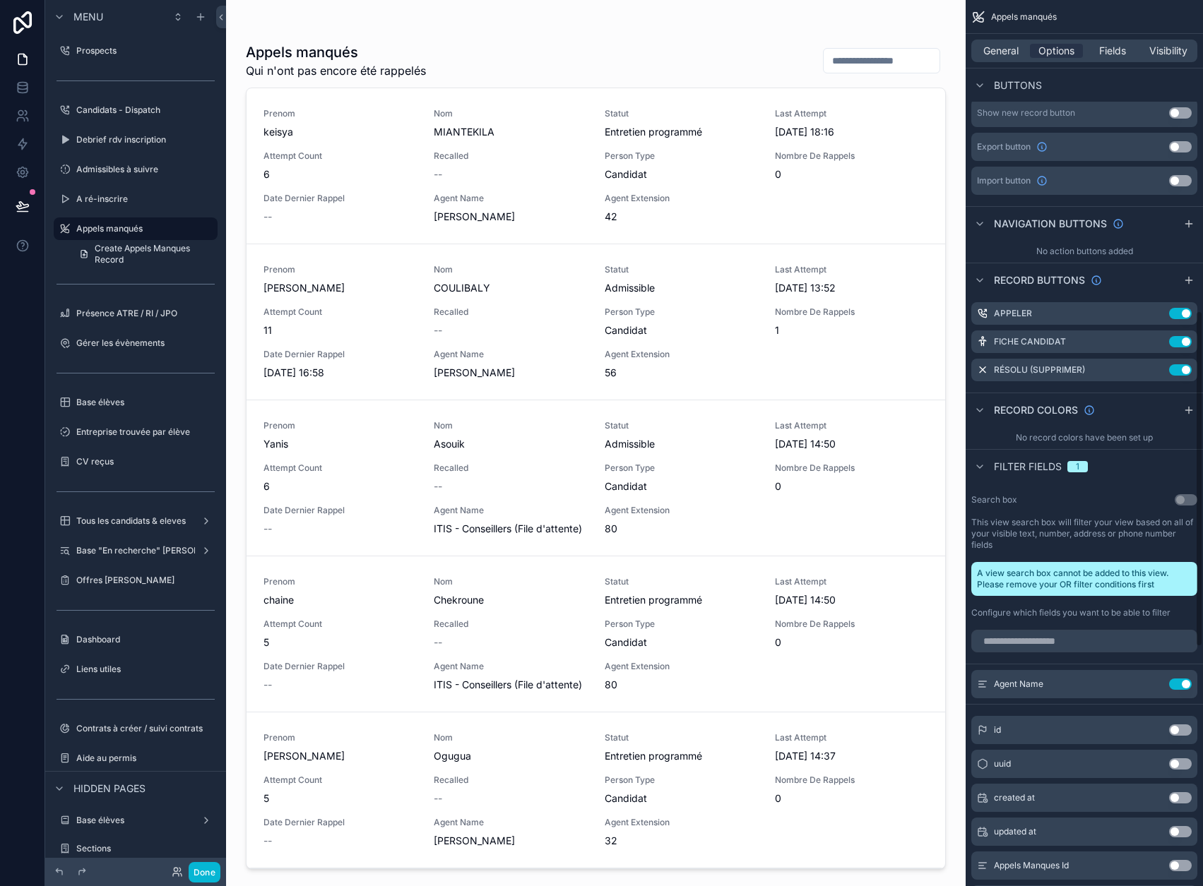
scroll to position [777, 0]
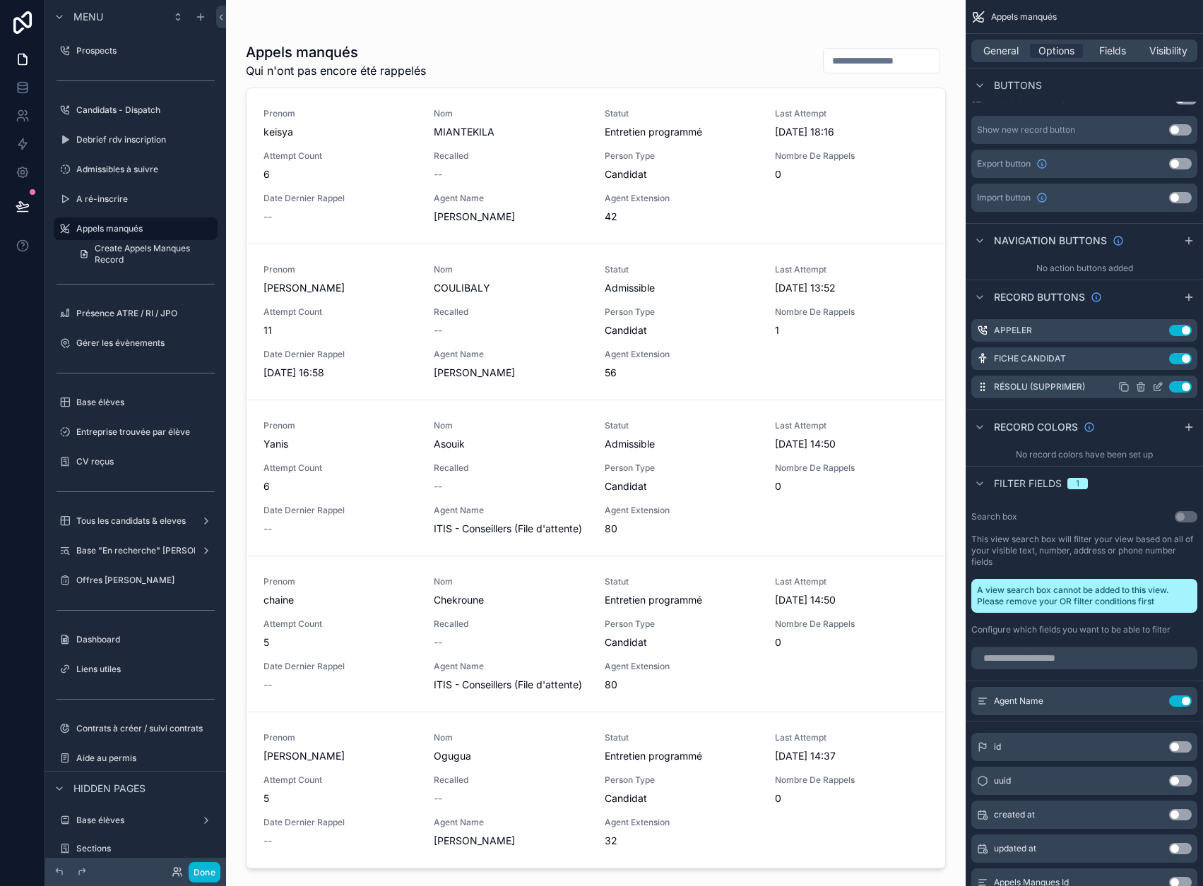
click at [1085, 389] on label "Résolu (supprimer)" at bounding box center [1039, 386] width 91 height 11
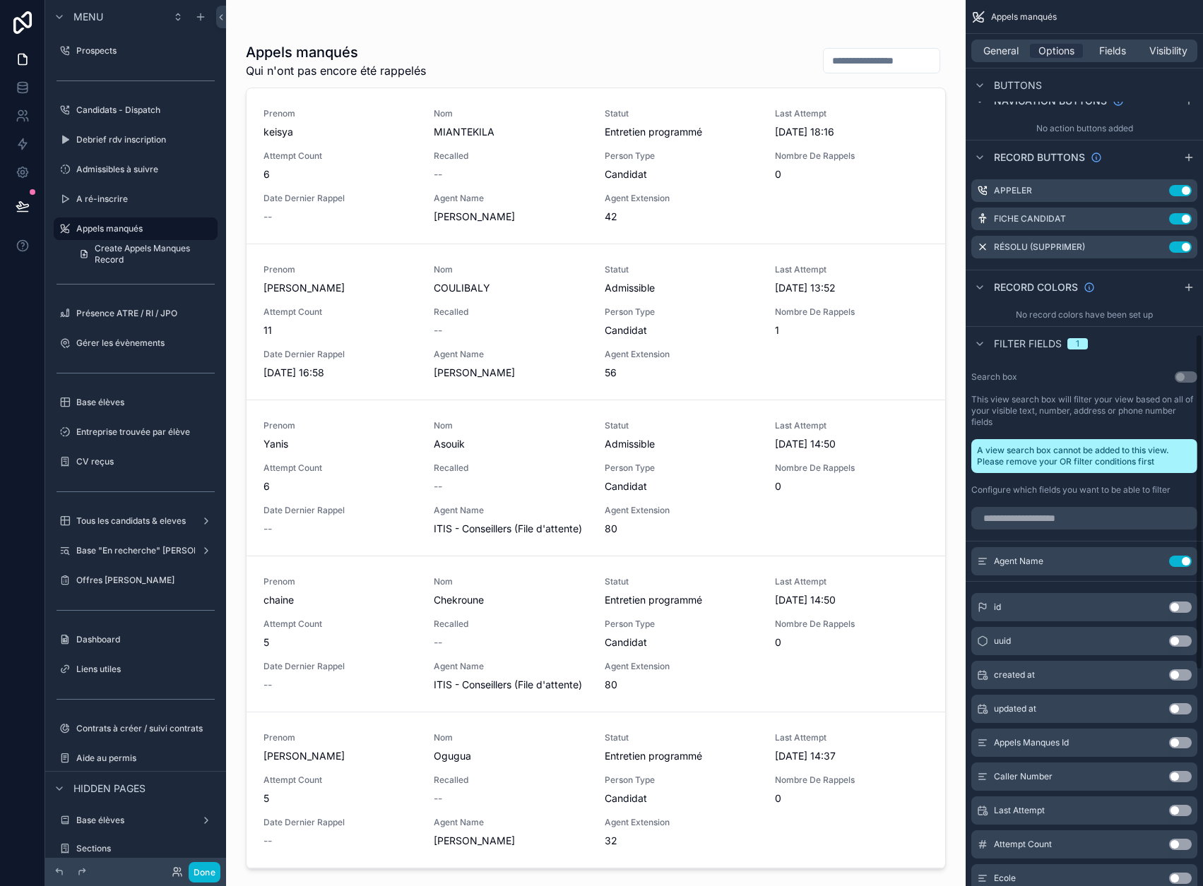
scroll to position [918, 0]
click at [1162, 244] on icon "scrollable content" at bounding box center [1159, 244] width 6 height 6
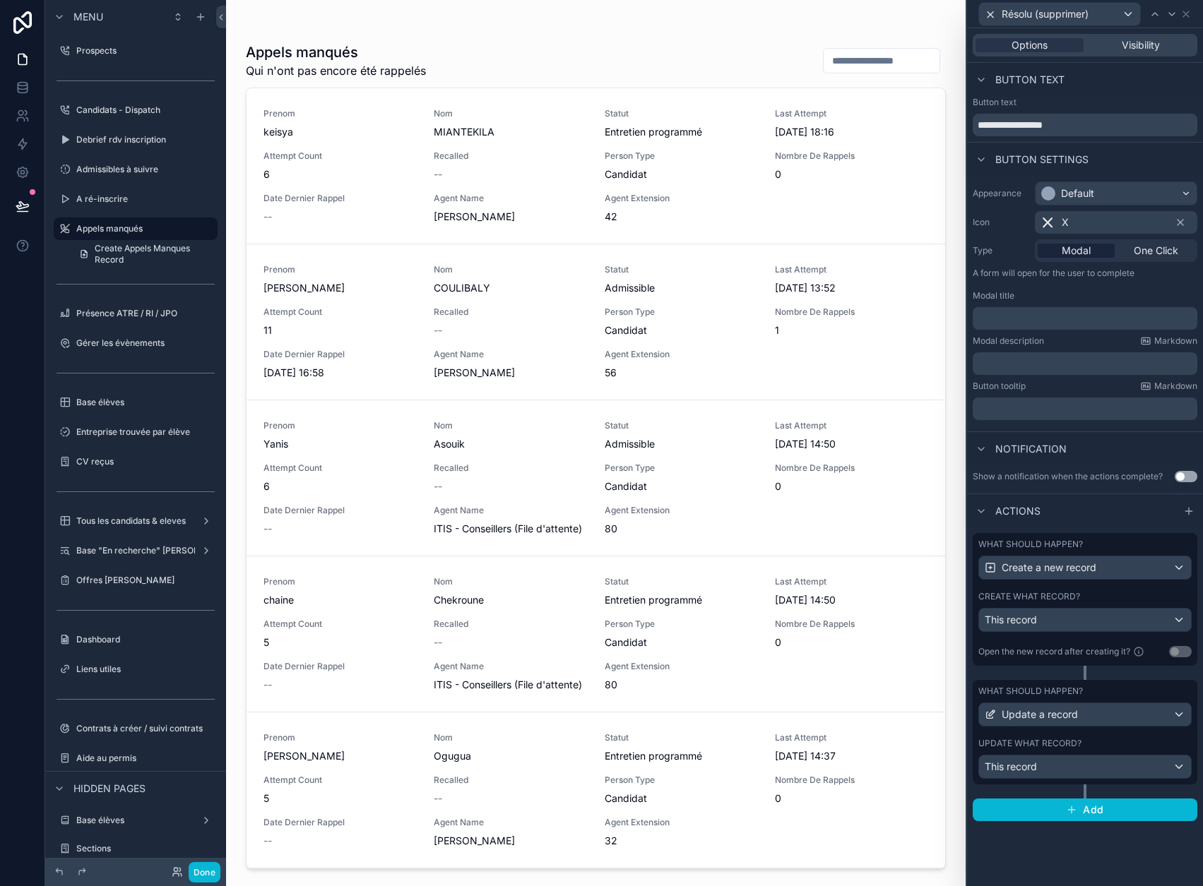
scroll to position [1059, 0]
click at [1124, 703] on button "Update a record" at bounding box center [1084, 715] width 213 height 24
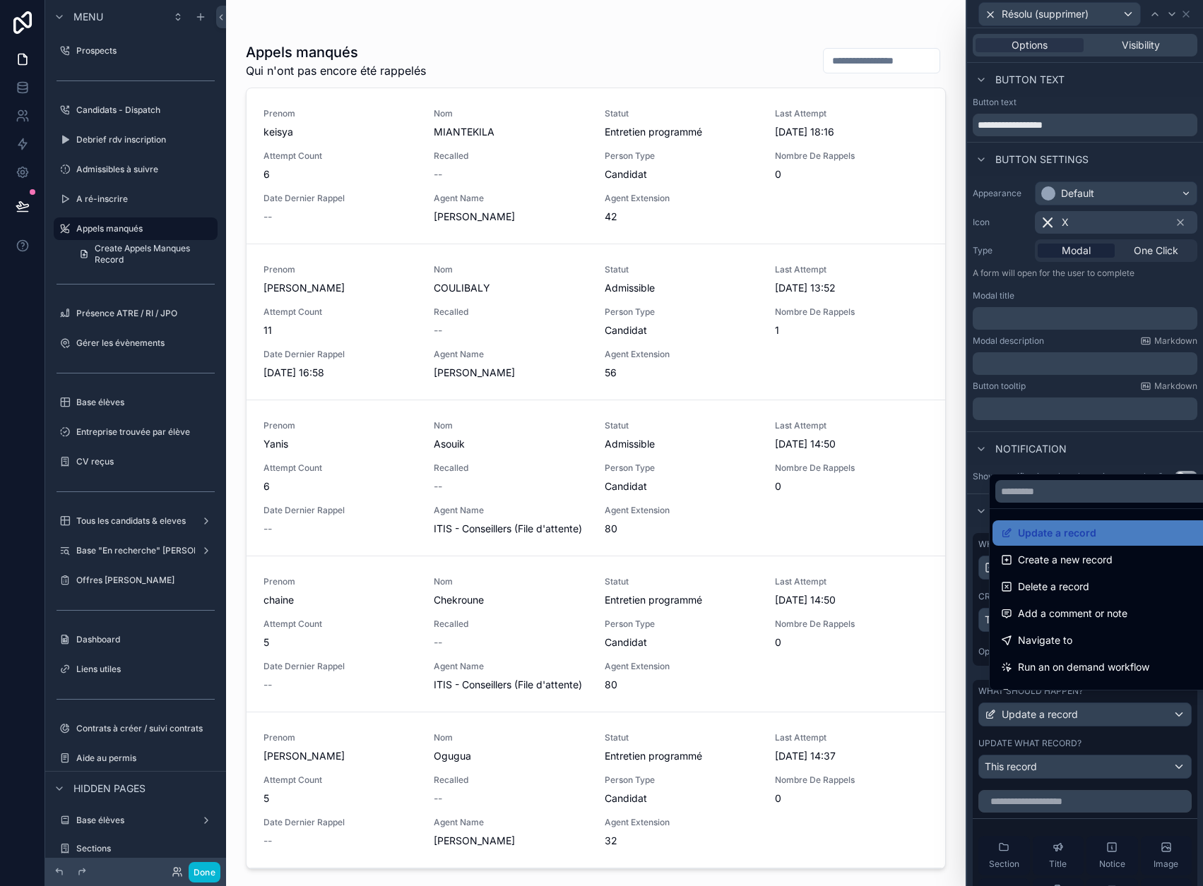
click at [1143, 734] on div at bounding box center [1085, 443] width 236 height 886
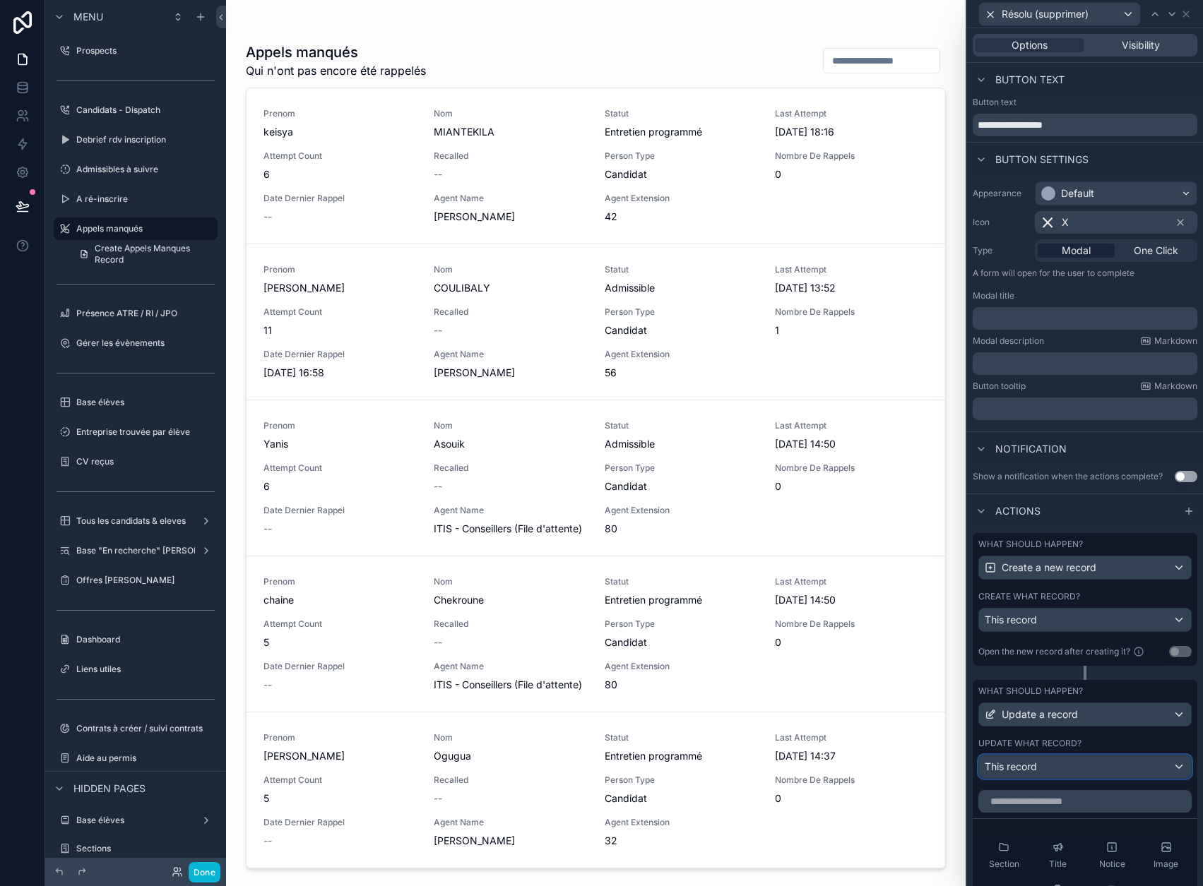
click at [1105, 772] on div "This record" at bounding box center [1085, 767] width 212 height 23
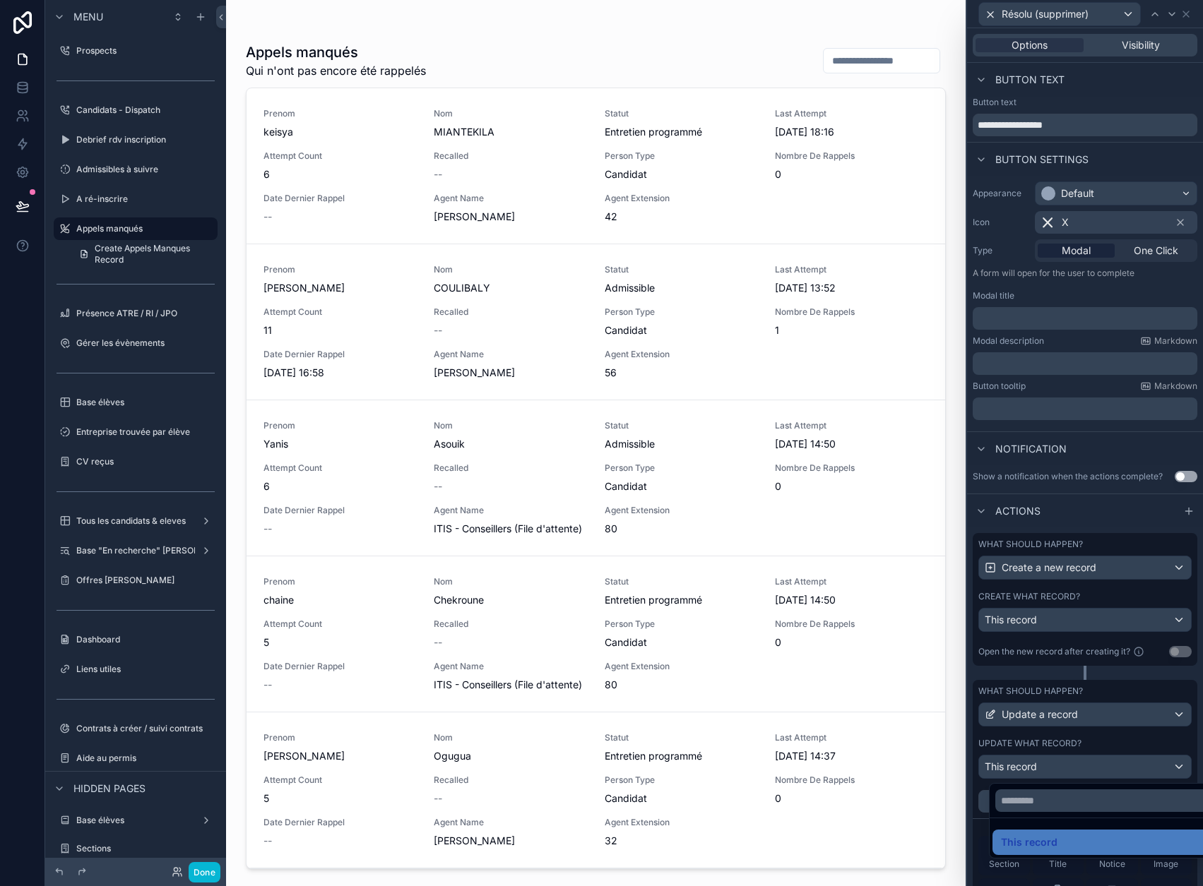
click at [1130, 754] on div at bounding box center [1085, 443] width 236 height 886
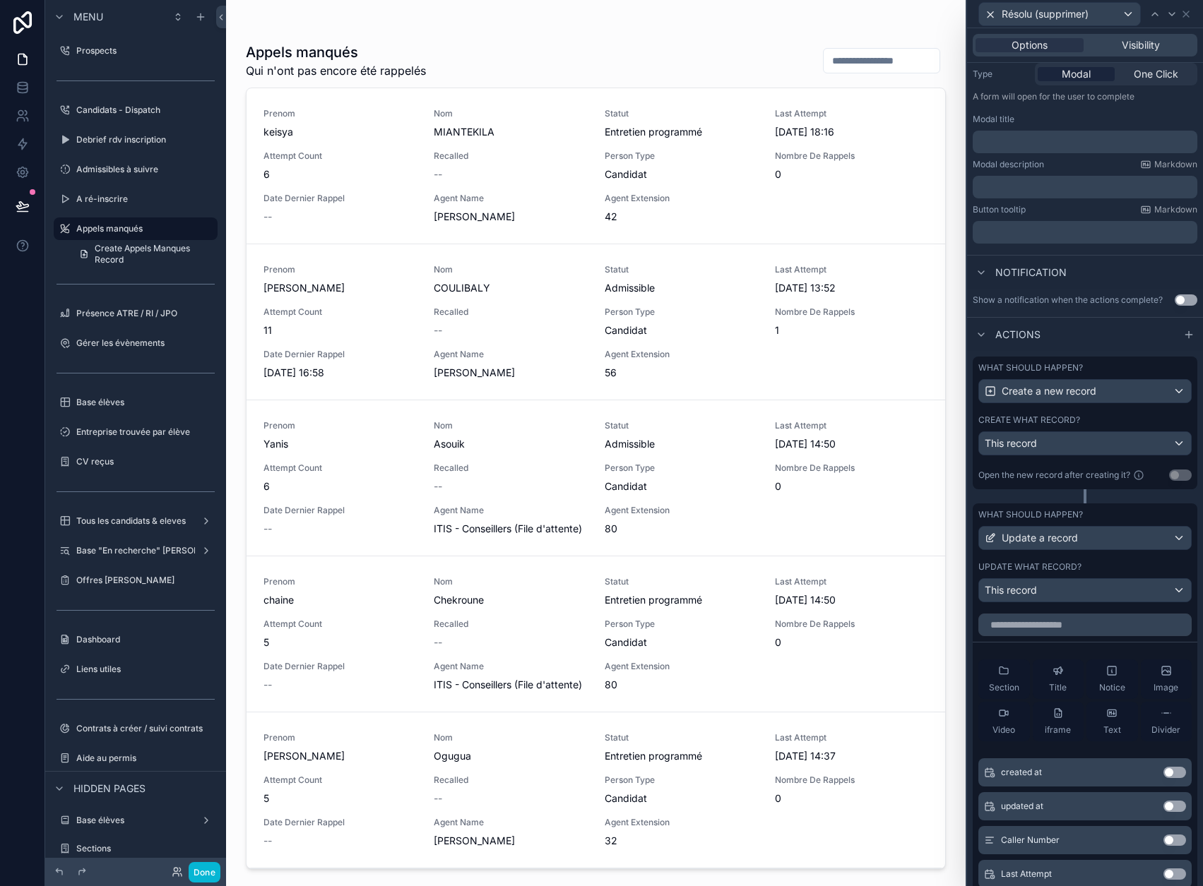
scroll to position [212, 0]
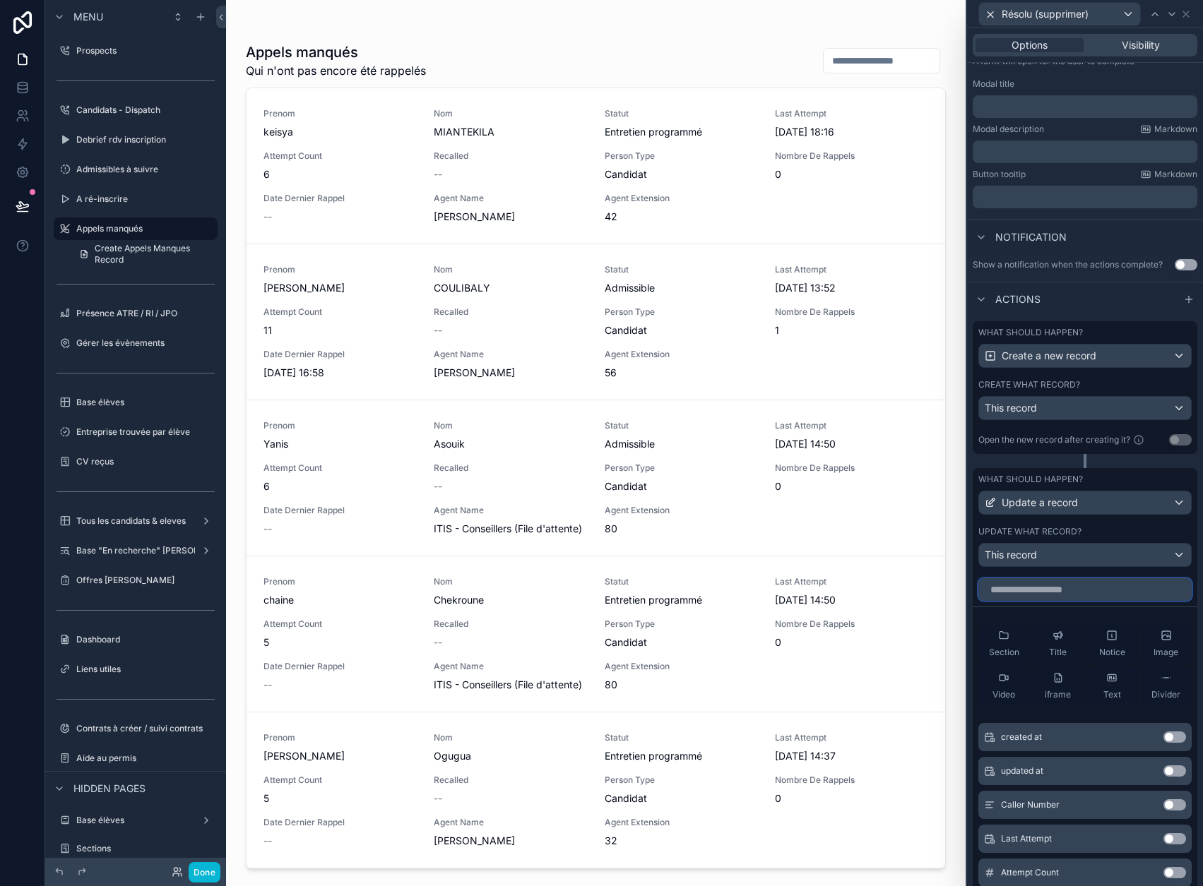
click at [1097, 590] on input "text" at bounding box center [1084, 589] width 213 height 23
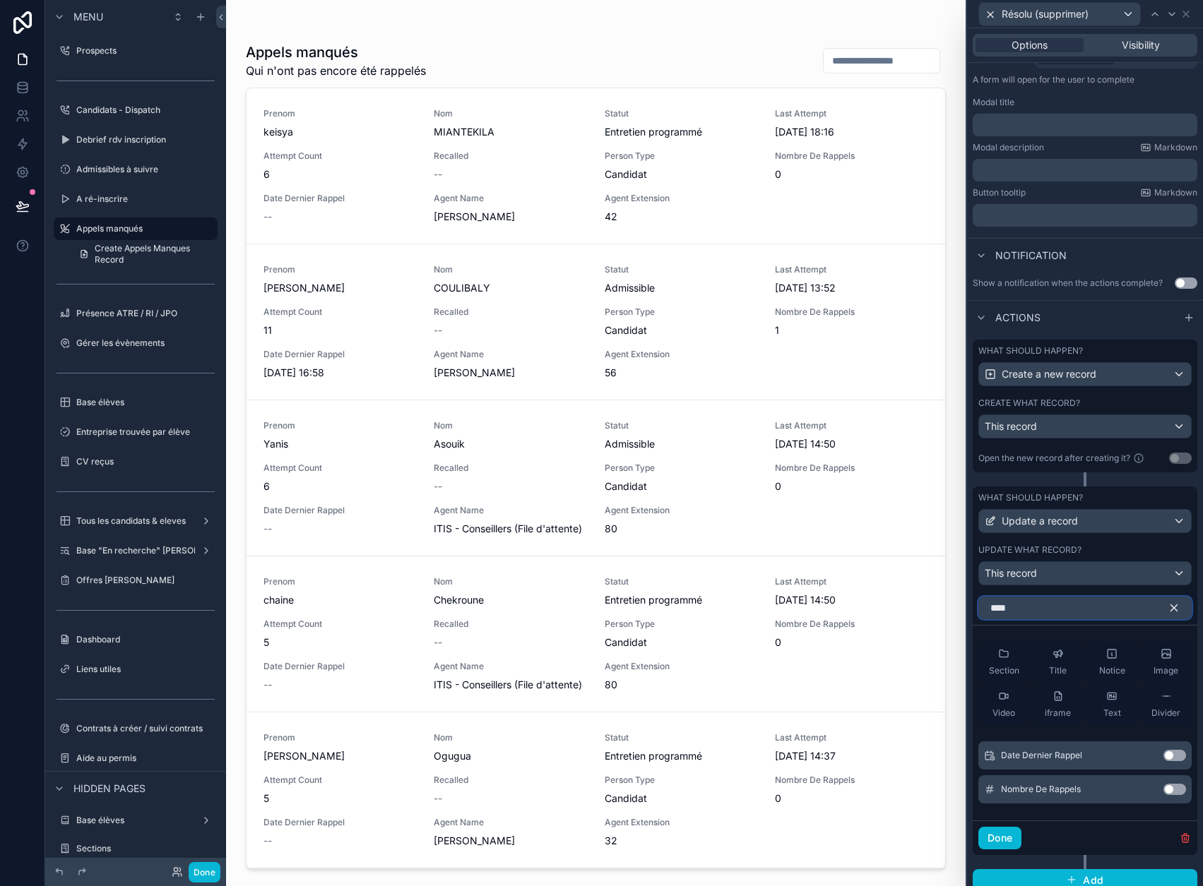
scroll to position [160, 0]
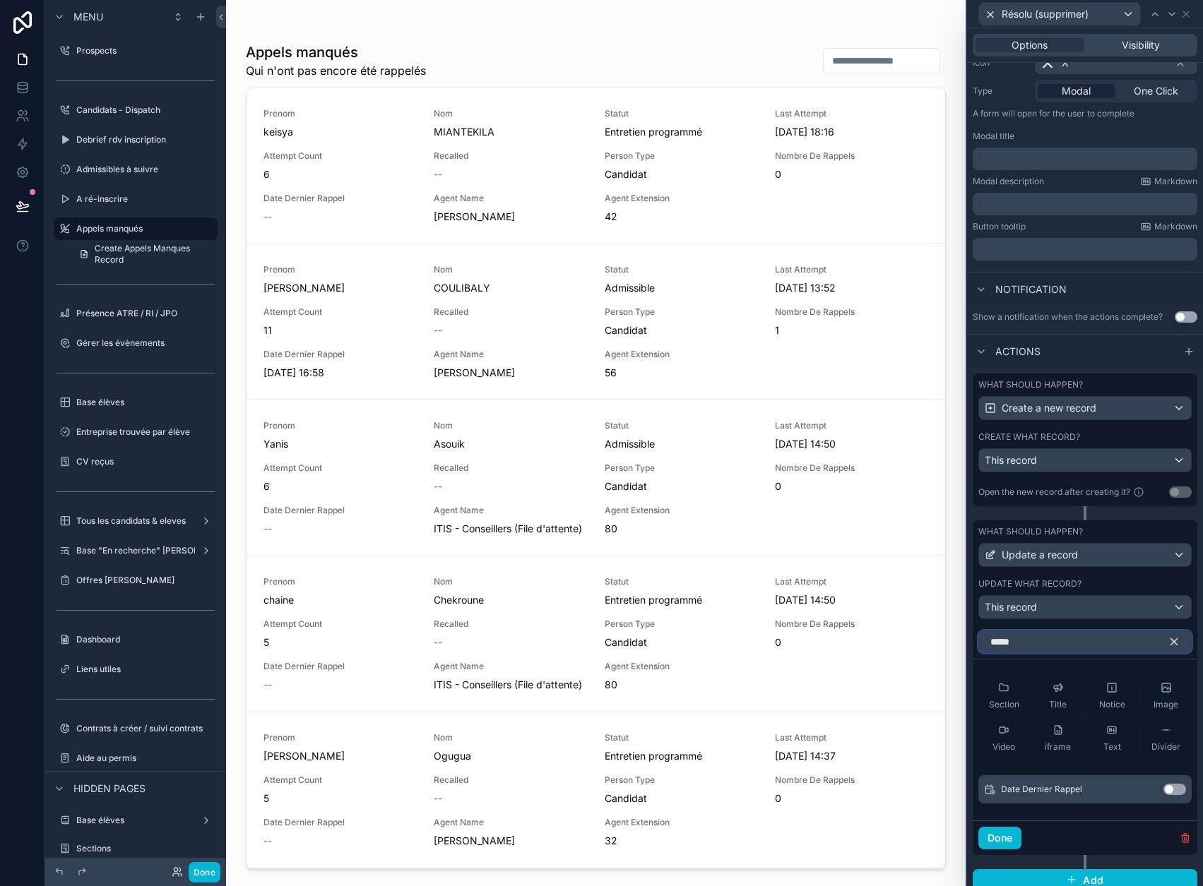
type input "*****"
click at [1179, 785] on button "Use setting" at bounding box center [1174, 789] width 23 height 11
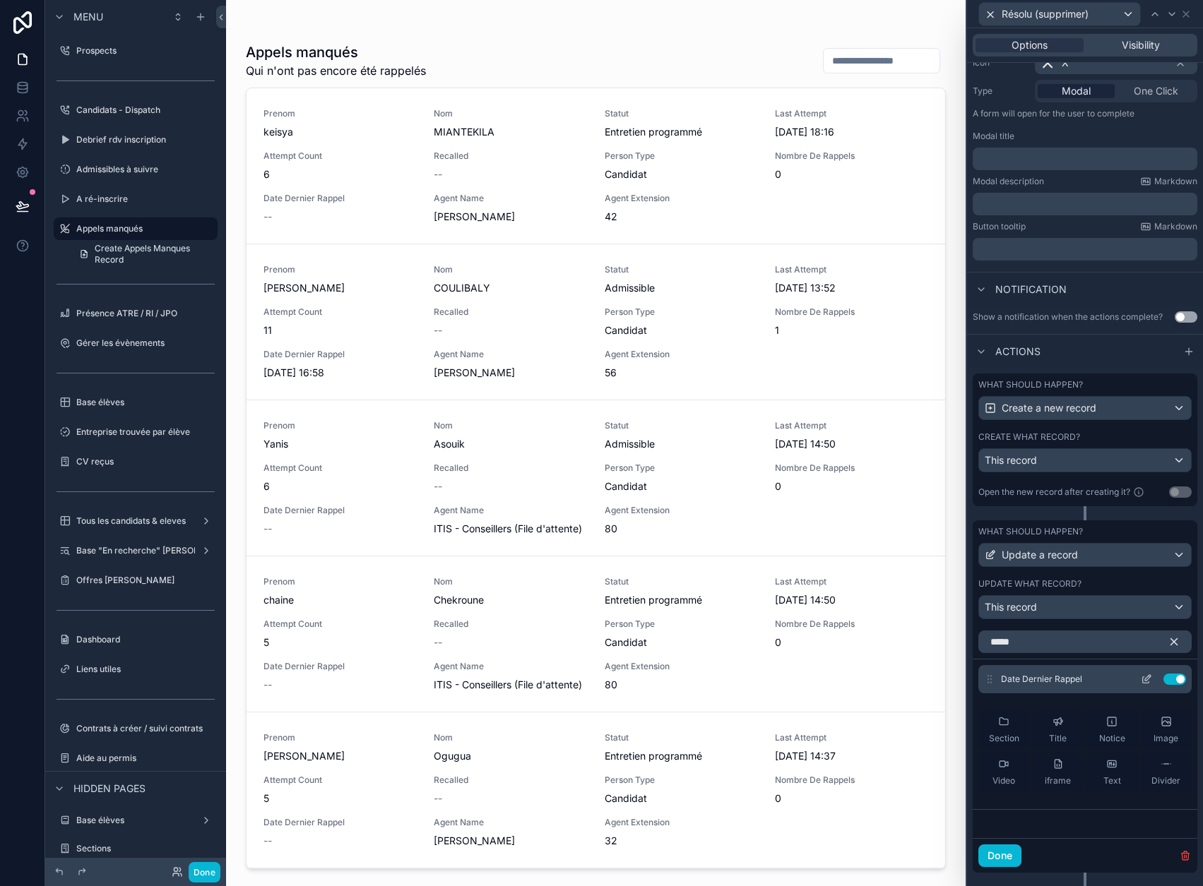
click at [1150, 681] on icon at bounding box center [1145, 679] width 11 height 11
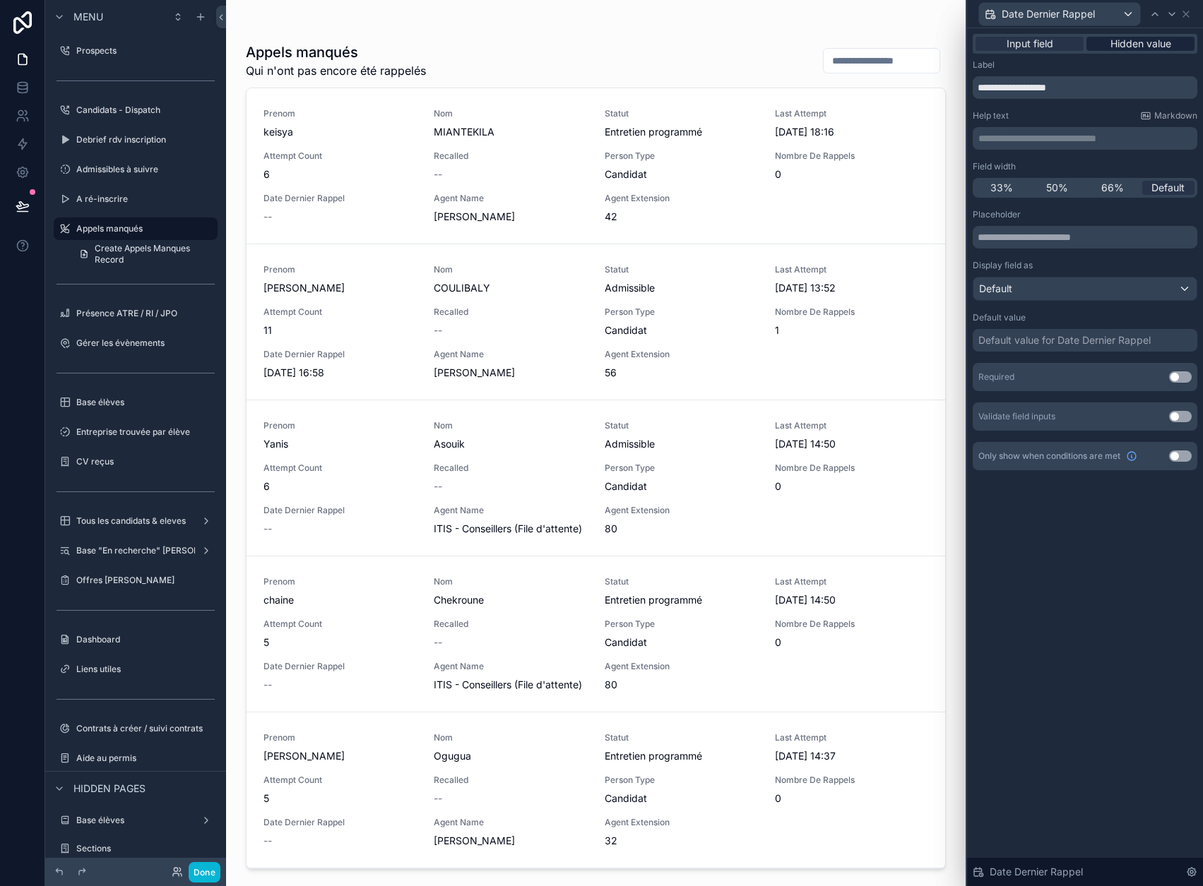
click at [1132, 39] on span "Hidden value" at bounding box center [1140, 44] width 61 height 14
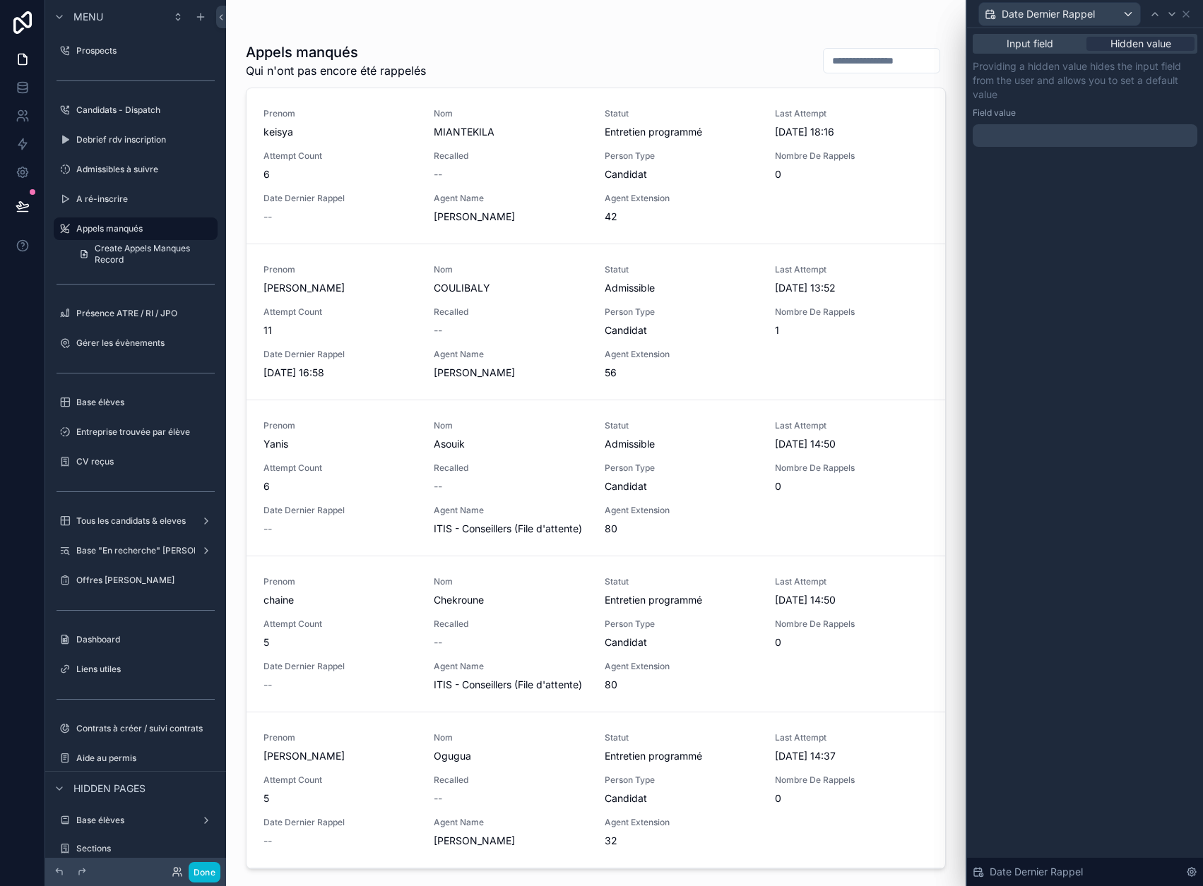
click at [1016, 132] on div at bounding box center [1084, 135] width 225 height 23
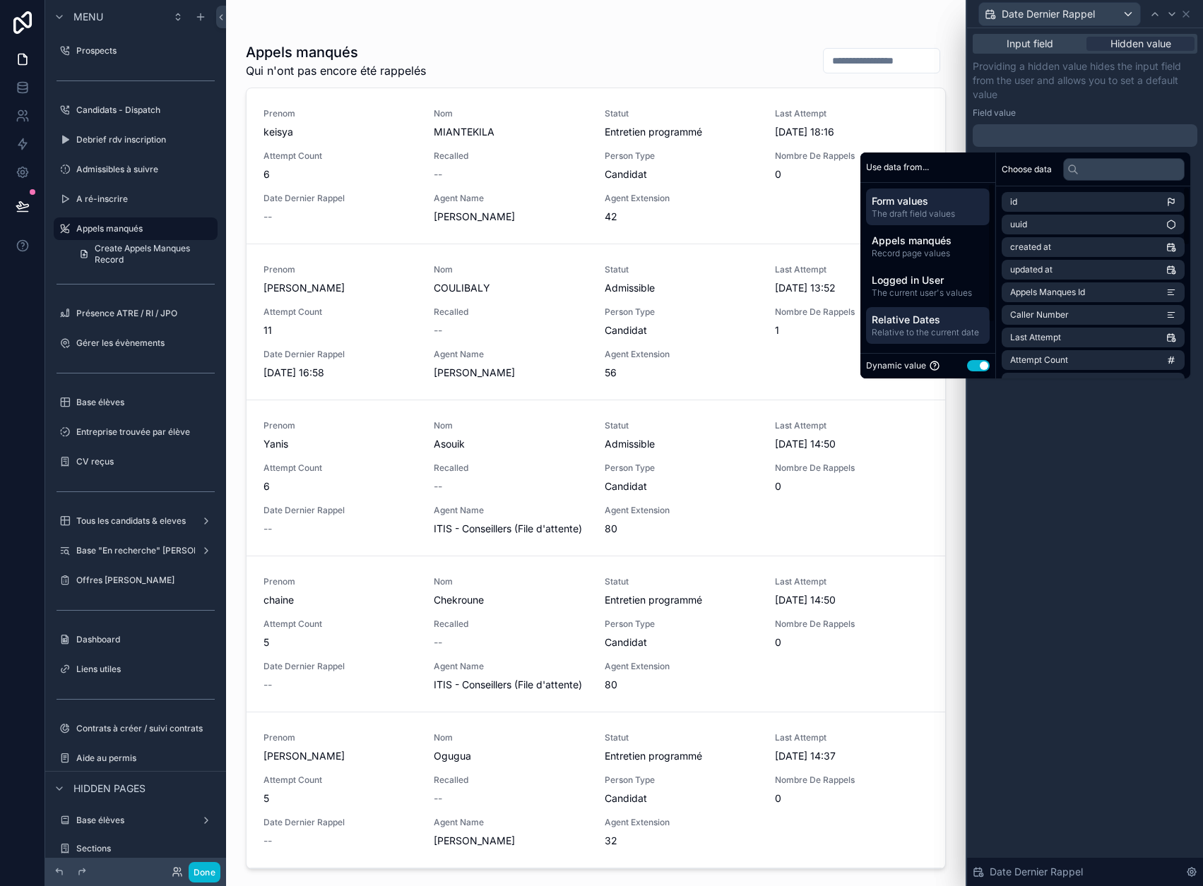
click at [955, 320] on span "Relative Dates" at bounding box center [927, 320] width 112 height 14
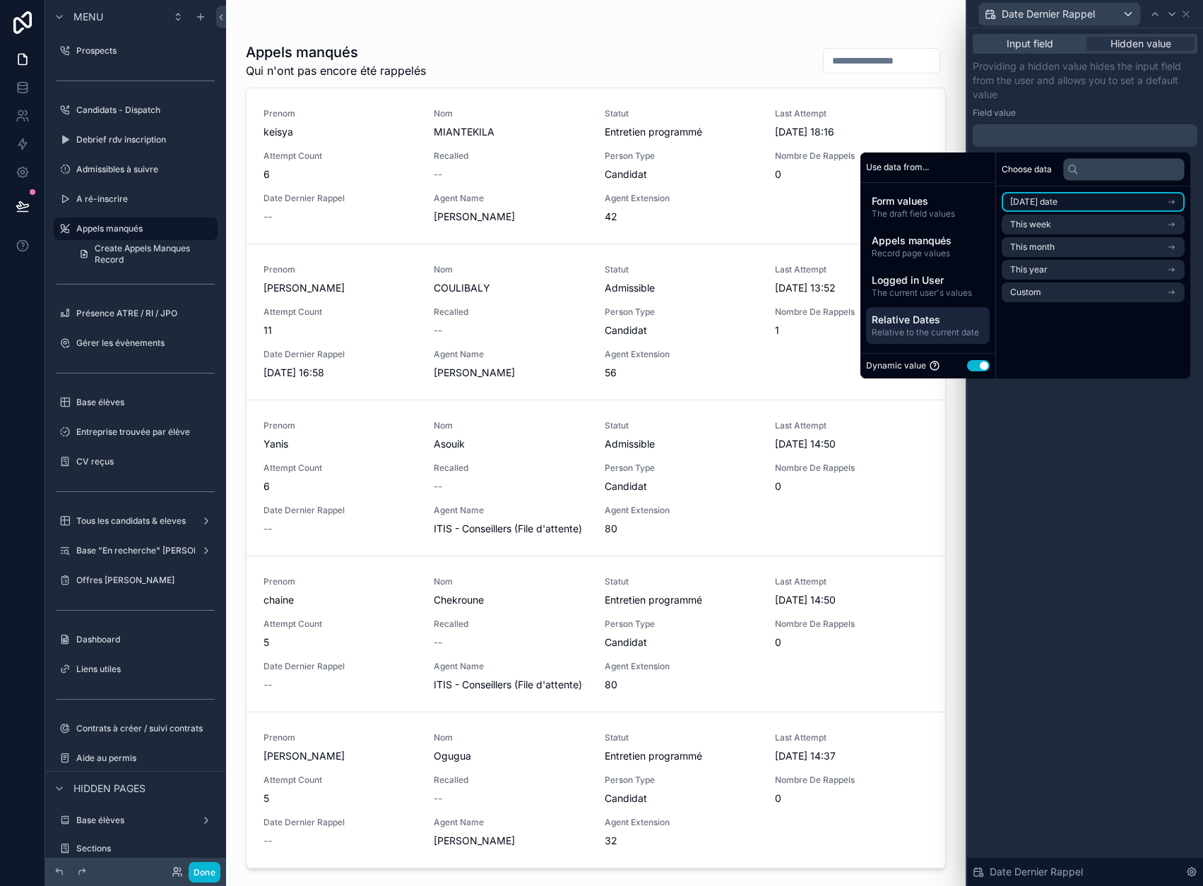
click at [1055, 203] on span "[DATE] date" at bounding box center [1033, 201] width 47 height 11
click at [1056, 224] on li "Now" at bounding box center [1092, 227] width 183 height 20
click at [1108, 105] on div "Providing a hidden value hides the input field from the user and allows you to …" at bounding box center [1084, 103] width 225 height 88
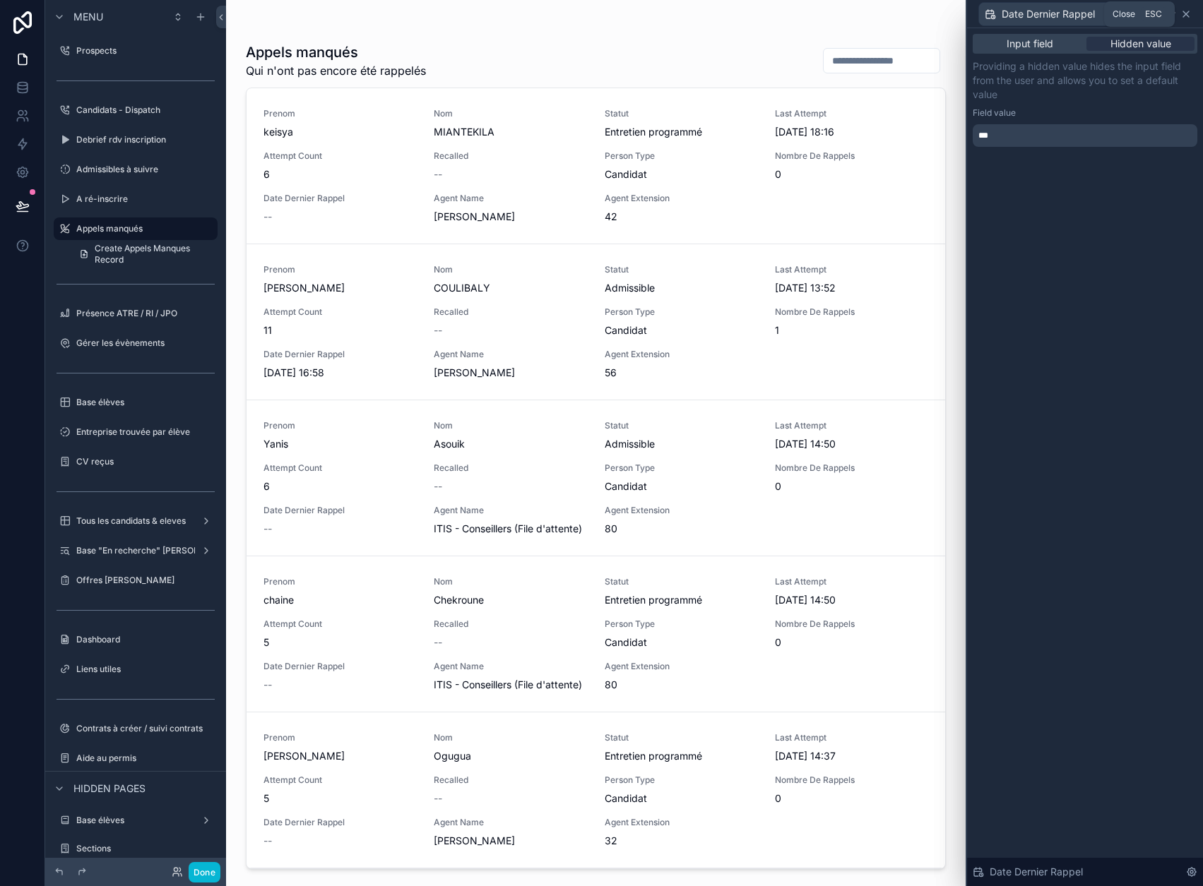
click at [1188, 13] on icon at bounding box center [1186, 14] width 6 height 6
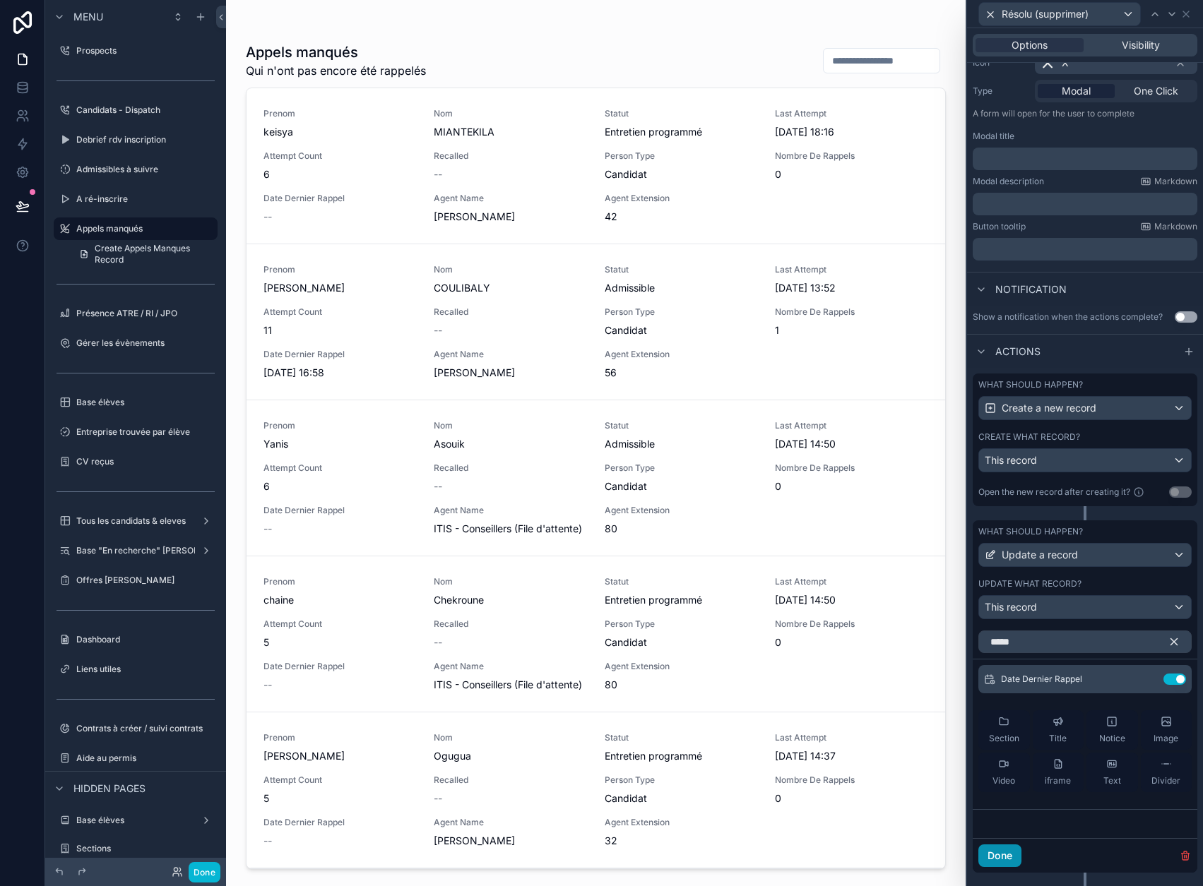
click at [1021, 850] on button "Done" at bounding box center [999, 856] width 43 height 23
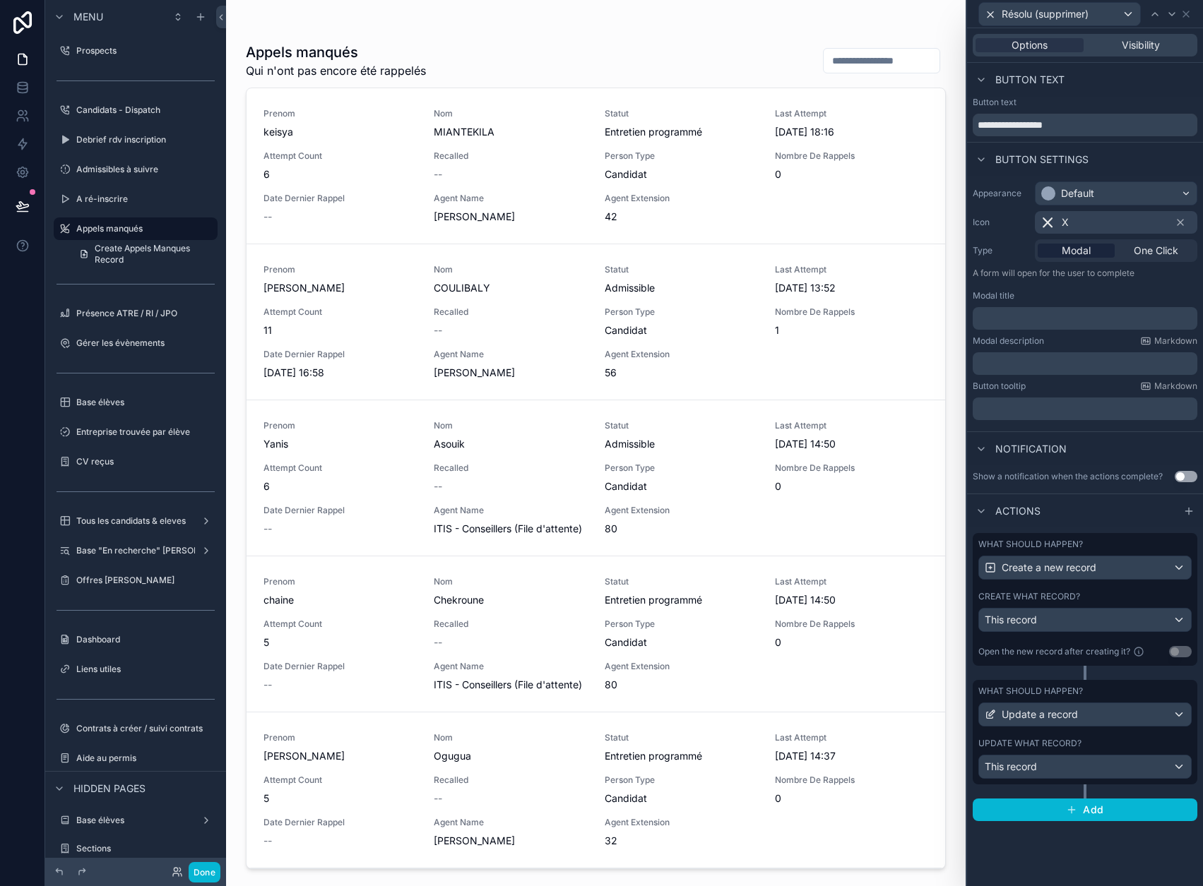
scroll to position [1200, 0]
click at [202, 875] on button "Done" at bounding box center [205, 872] width 32 height 20
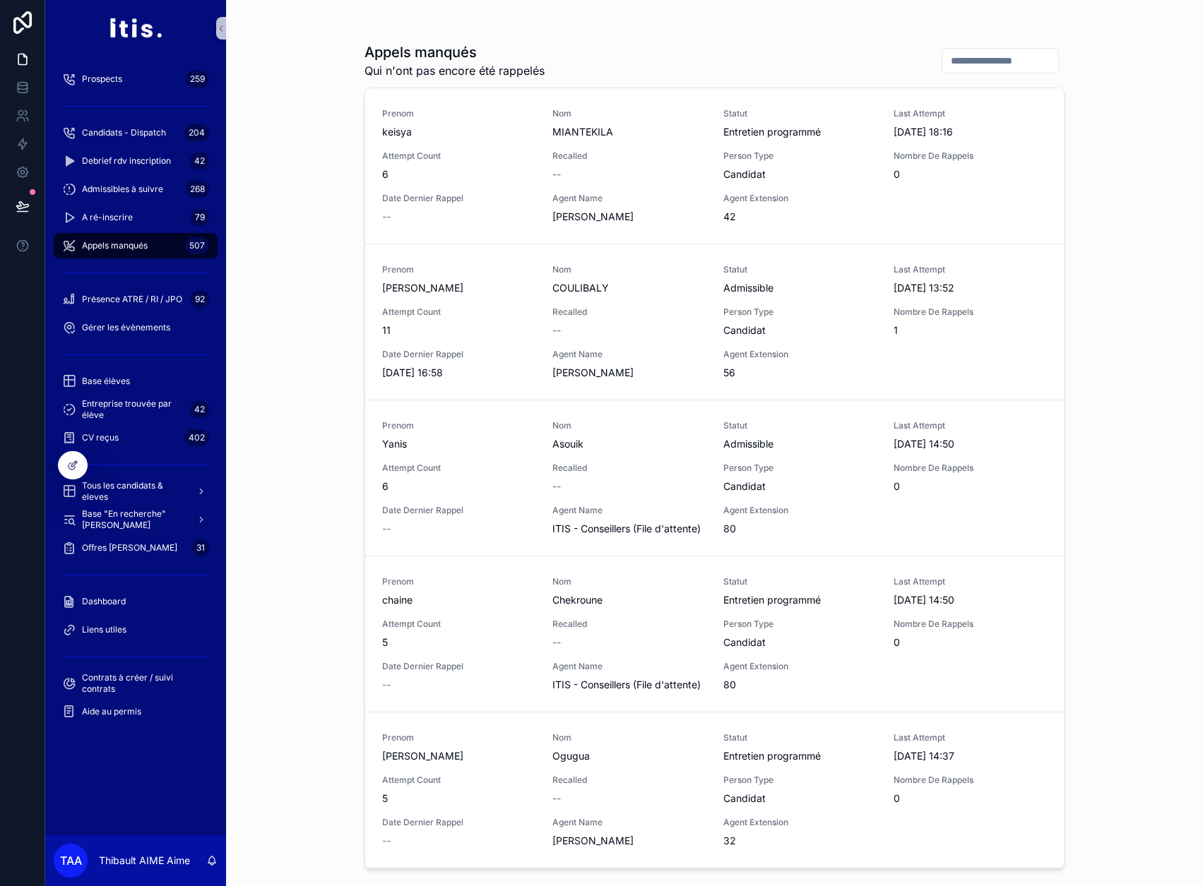
click at [321, 215] on div "Appels manqués Qui n'ont pas encore été rappelés Prenom keisya Nom MIANTEKILA S…" at bounding box center [714, 443] width 977 height 886
